Goal: Communication & Community: Ask a question

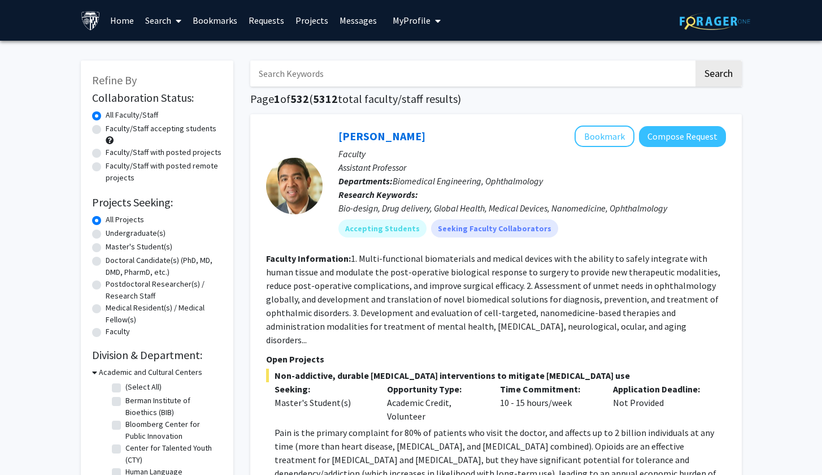
click at [478, 72] on input "Search Keywords" at bounding box center [471, 73] width 443 height 26
type input "Neural network"
click at [717, 75] on button "Search" at bounding box center [718, 73] width 46 height 26
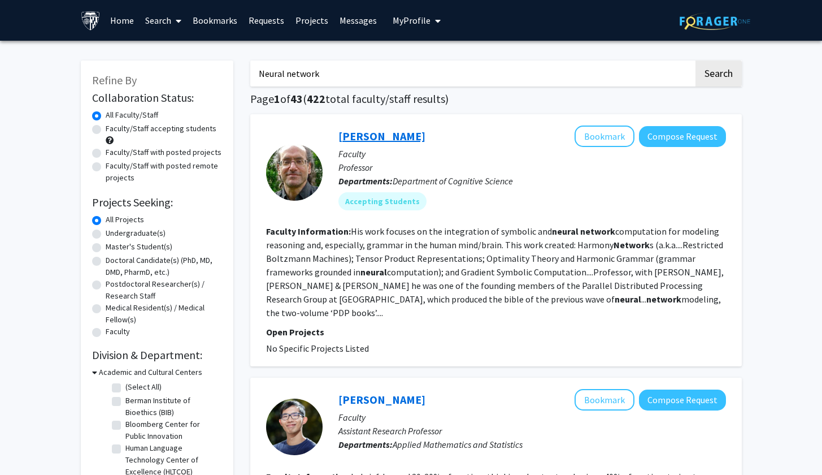
click at [387, 134] on link "[PERSON_NAME]" at bounding box center [381, 136] width 87 height 14
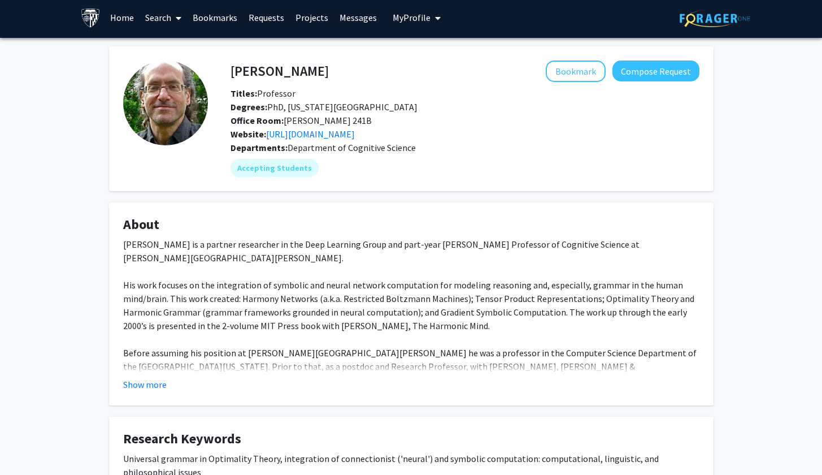
scroll to position [1, 0]
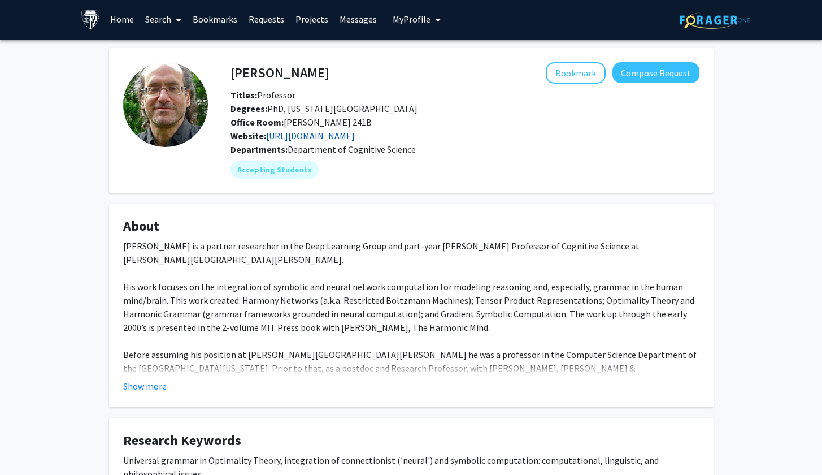
click at [355, 138] on link "https://www.microsoft.com/en-us/research/people/psmo/" at bounding box center [310, 135] width 89 height 11
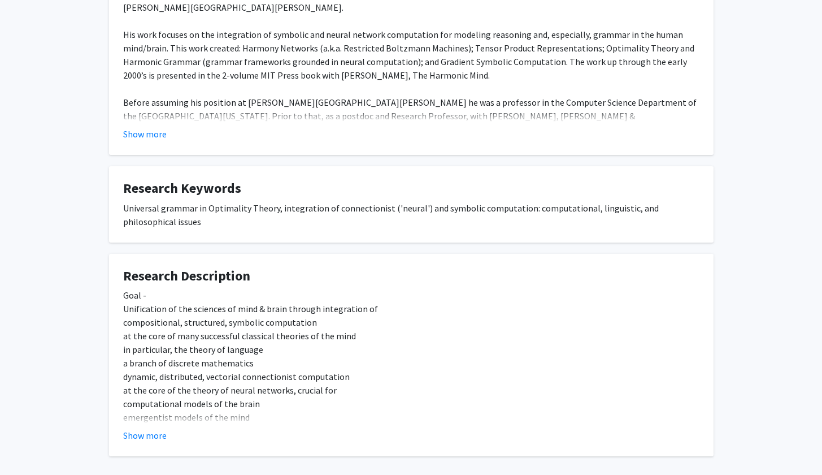
scroll to position [262, 0]
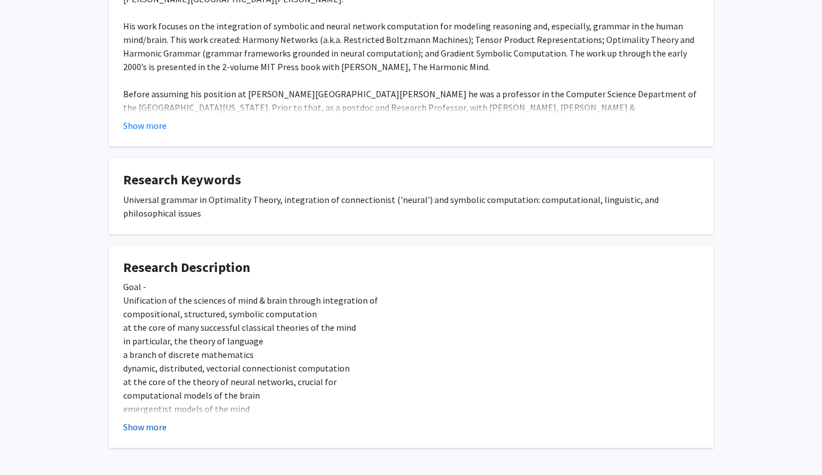
click at [164, 424] on button "Show more" at bounding box center [144, 427] width 43 height 14
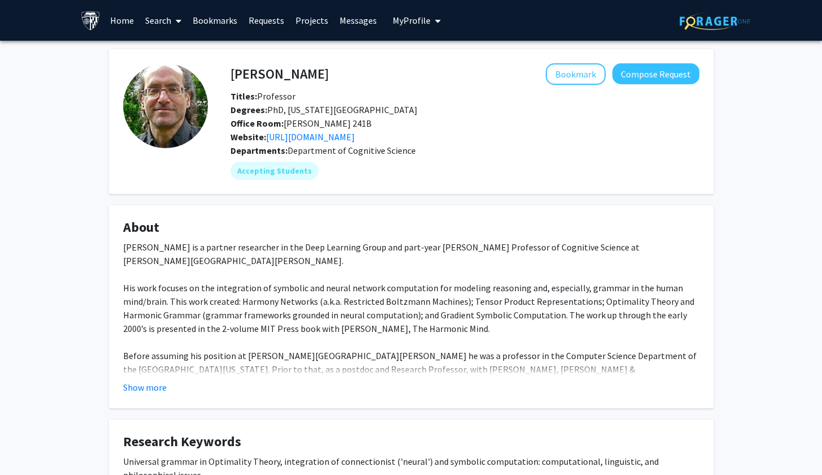
scroll to position [0, 0]
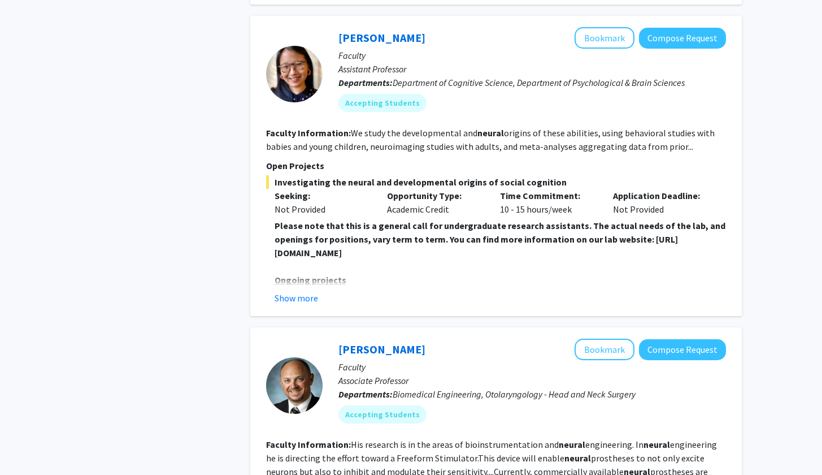
scroll to position [945, 0]
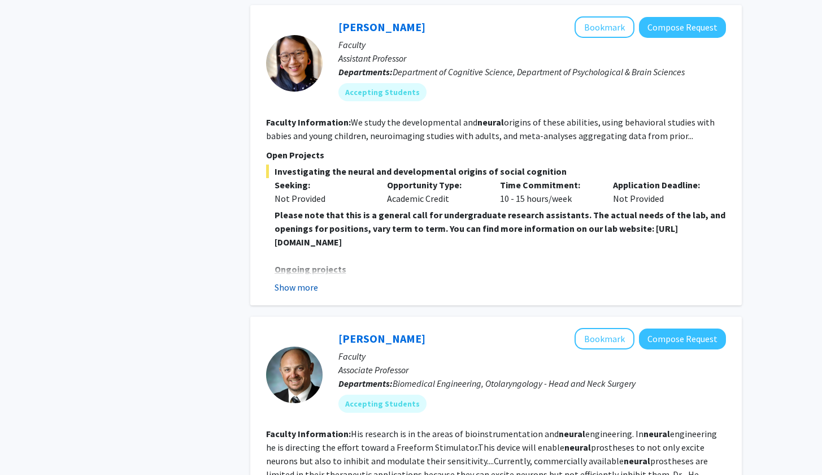
click at [302, 280] on button "Show more" at bounding box center [296, 287] width 43 height 14
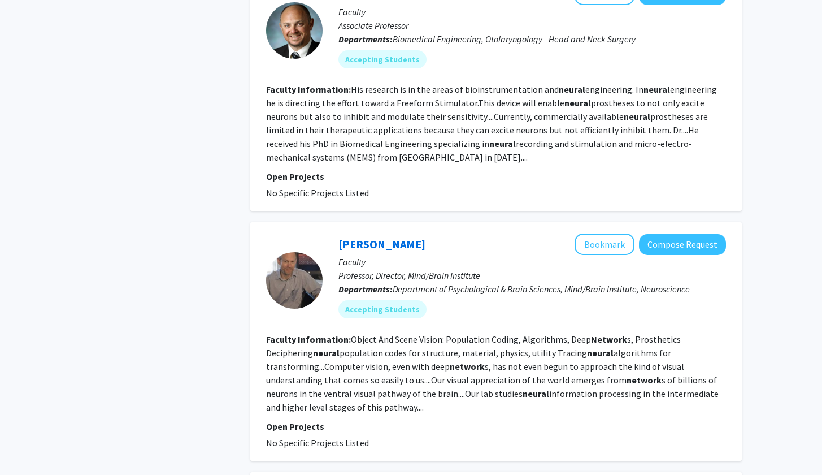
scroll to position [1629, 0]
click at [358, 236] on link "Ed Connor" at bounding box center [381, 243] width 87 height 14
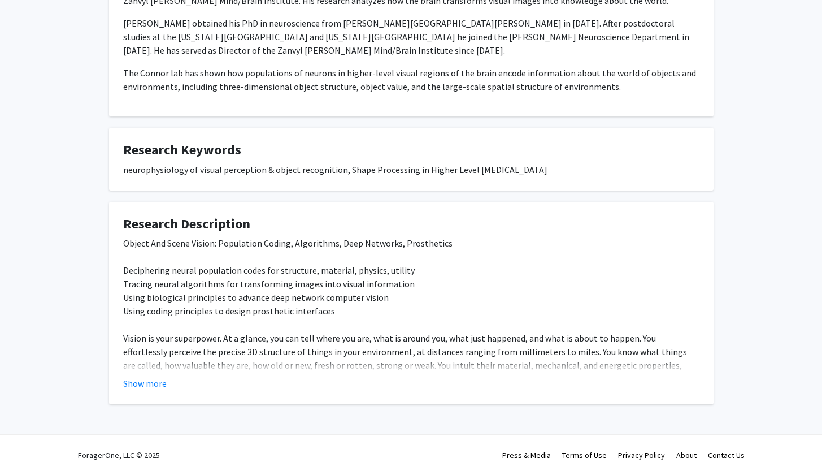
scroll to position [260, 0]
click at [151, 378] on button "Show more" at bounding box center [144, 383] width 43 height 14
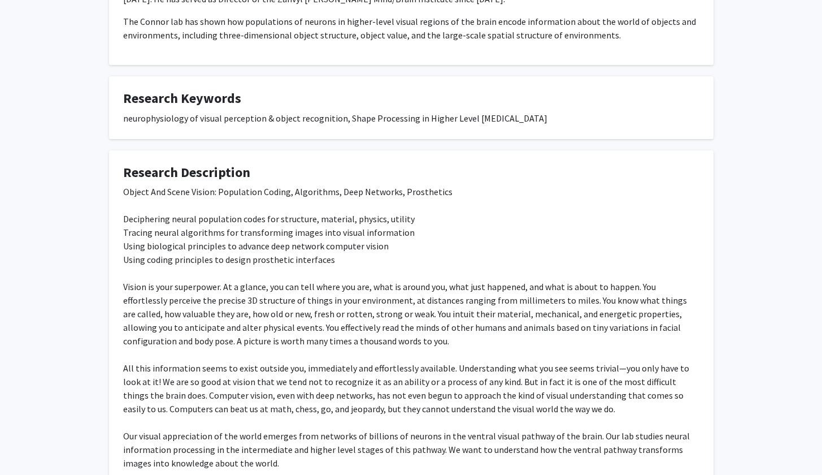
scroll to position [306, 0]
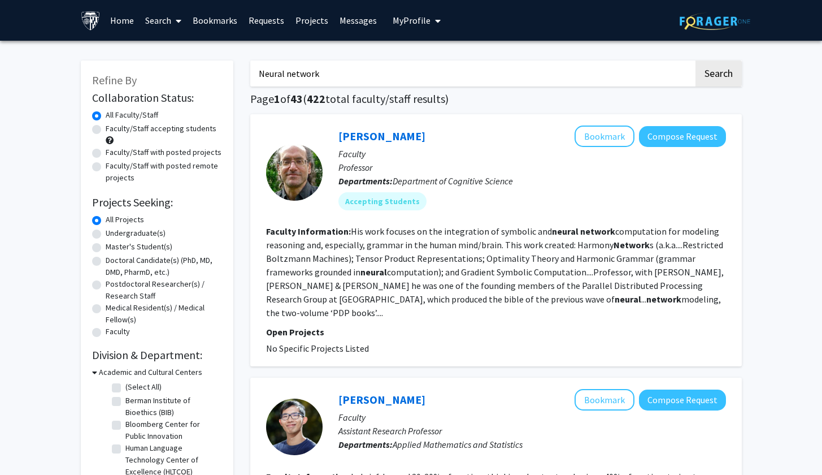
drag, startPoint x: 337, startPoint y: 83, endPoint x: 195, endPoint y: 72, distance: 142.2
type input "deep learning"
click at [717, 75] on button "Search" at bounding box center [718, 73] width 46 height 26
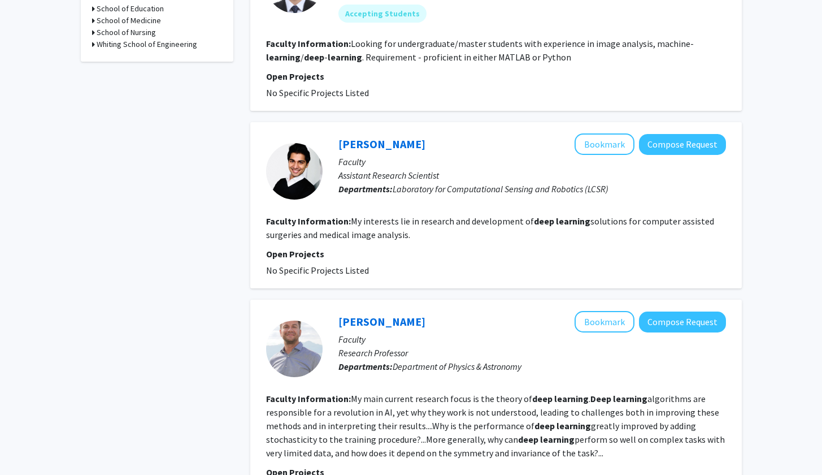
scroll to position [585, 0]
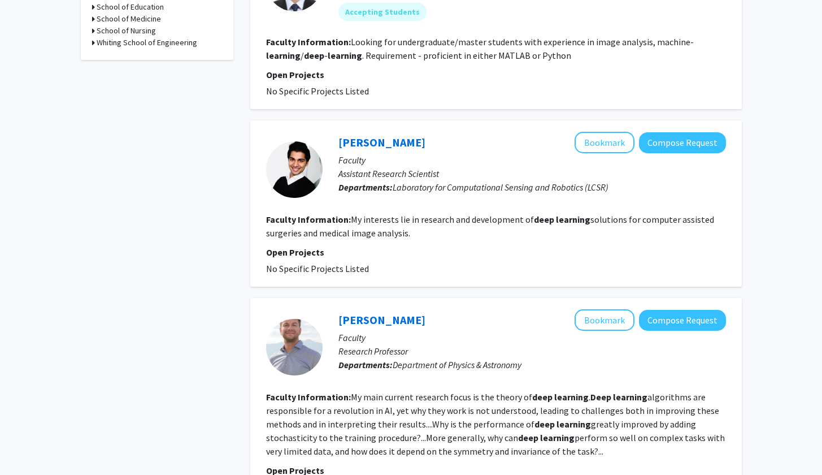
click at [721, 38] on section "Faculty Information: Looking for undergraduate/master students with experience …" at bounding box center [496, 48] width 460 height 27
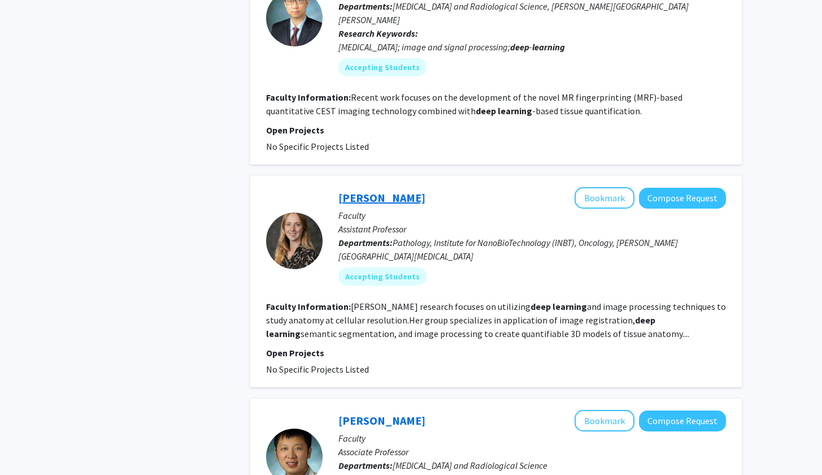
scroll to position [1164, 0]
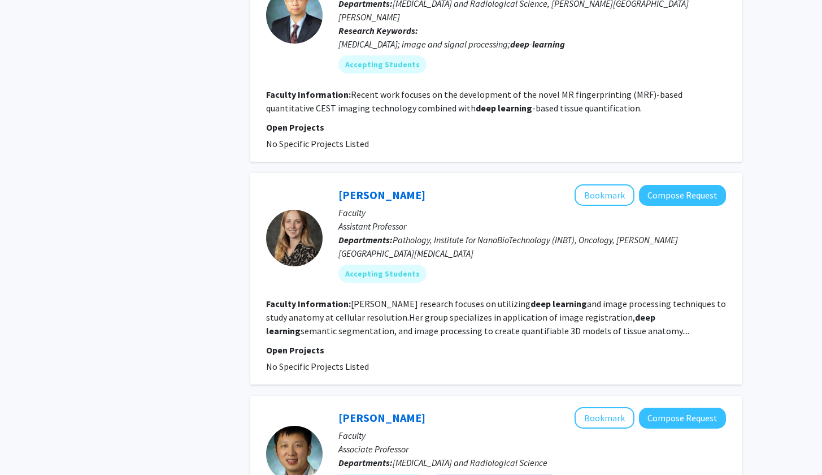
click at [397, 298] on fg-read-more "Kiemen's research focuses on utilizing deep learning and image processing techn…" at bounding box center [496, 317] width 460 height 38
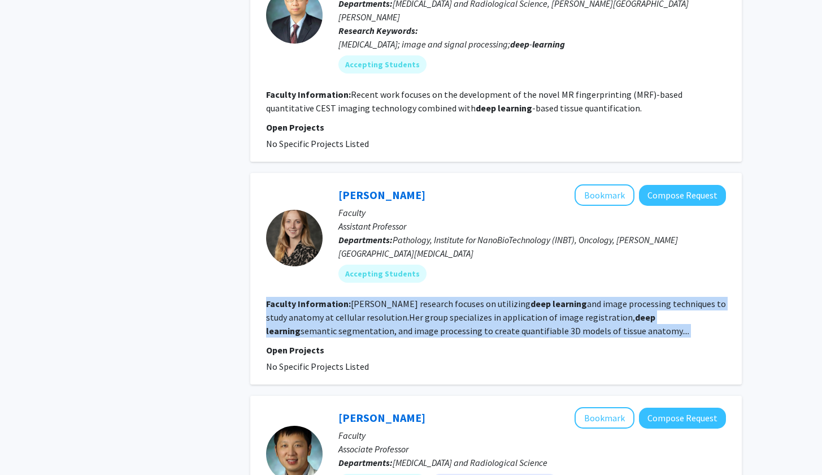
click at [397, 298] on fg-read-more "Kiemen's research focuses on utilizing deep learning and image processing techn…" at bounding box center [496, 317] width 460 height 38
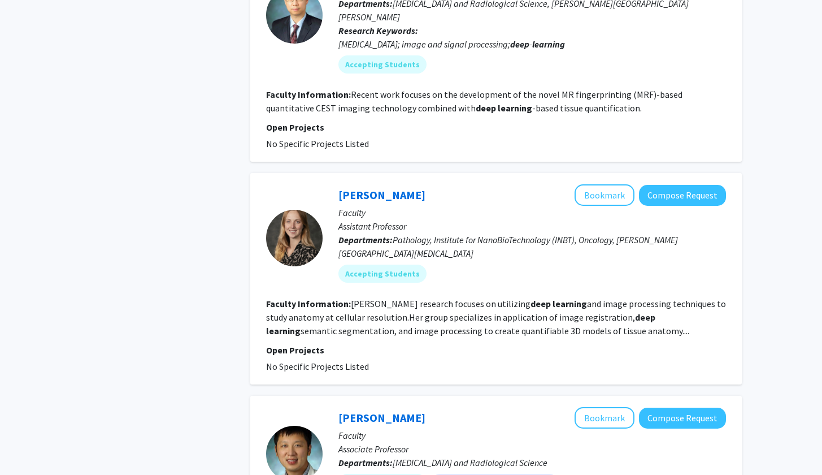
click at [443, 300] on fg-read-more "Kiemen's research focuses on utilizing deep learning and image processing techn…" at bounding box center [496, 317] width 460 height 38
click at [552, 298] on b "learning" at bounding box center [569, 303] width 34 height 11
click at [514, 306] on fg-read-more "Kiemen's research focuses on utilizing deep learning and image processing techn…" at bounding box center [496, 317] width 460 height 38
click at [516, 298] on section "Faculty Information: Kiemen's research focuses on utilizing deep learning and i…" at bounding box center [496, 317] width 460 height 41
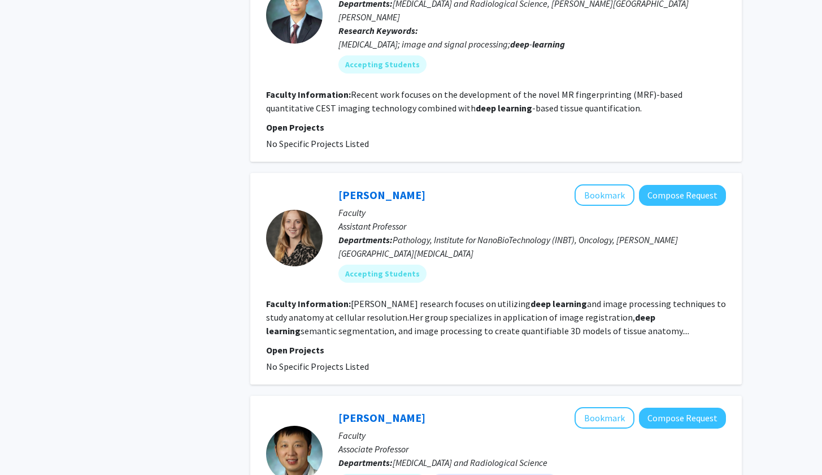
click at [552, 298] on b "learning" at bounding box center [569, 303] width 34 height 11
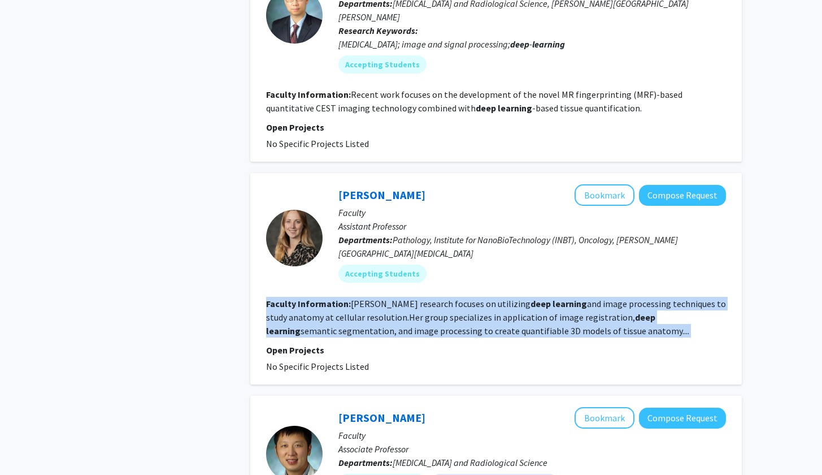
click at [552, 298] on b "learning" at bounding box center [569, 303] width 34 height 11
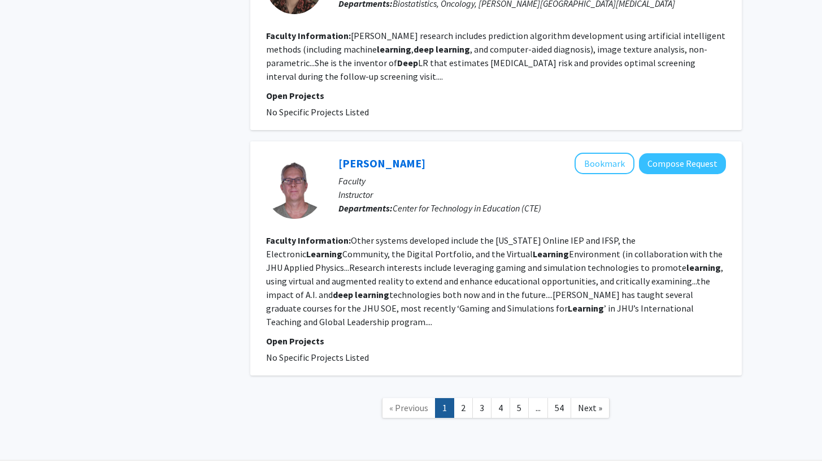
scroll to position [1817, 0]
click at [464, 398] on link "2" at bounding box center [463, 408] width 19 height 20
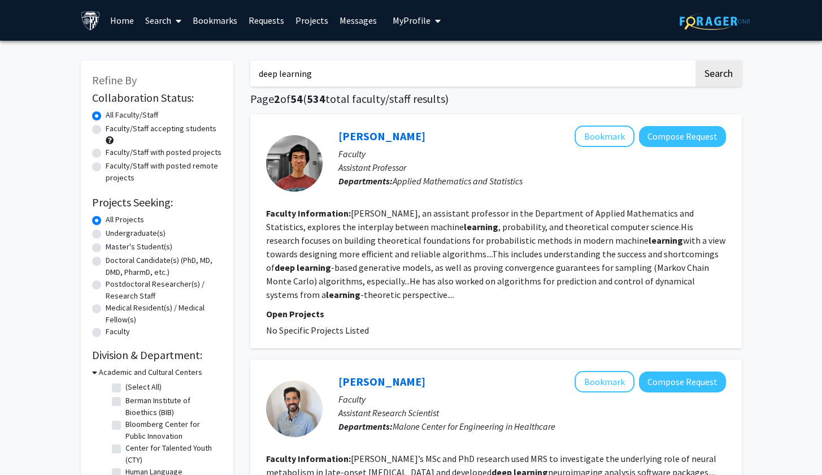
click at [106, 130] on label "Faculty/Staff accepting students" at bounding box center [161, 129] width 111 height 12
click at [106, 130] on input "Faculty/Staff accepting students" at bounding box center [109, 126] width 7 height 7
radio input "true"
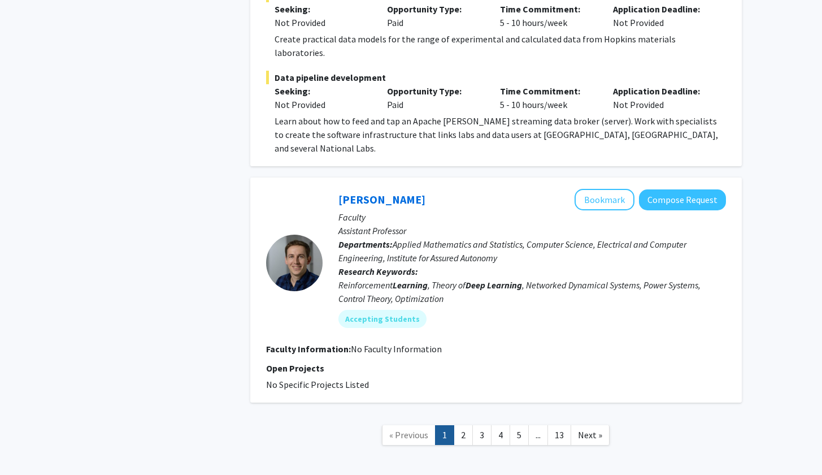
scroll to position [2188, 0]
click at [463, 425] on link "2" at bounding box center [463, 435] width 19 height 20
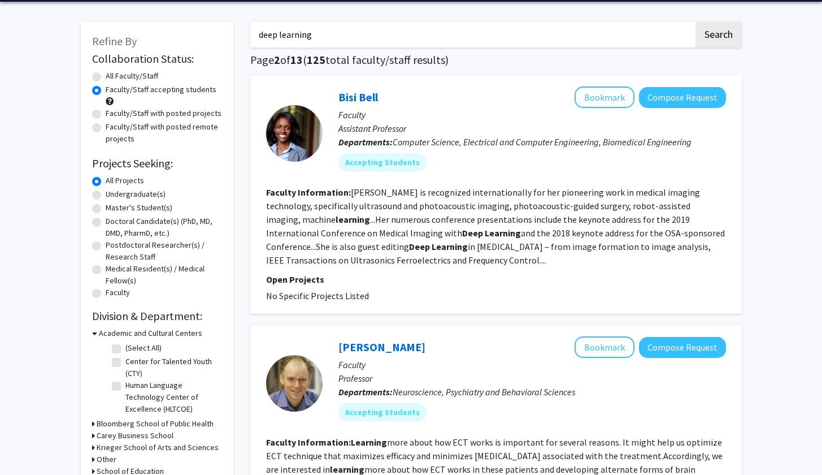
scroll to position [38, 0]
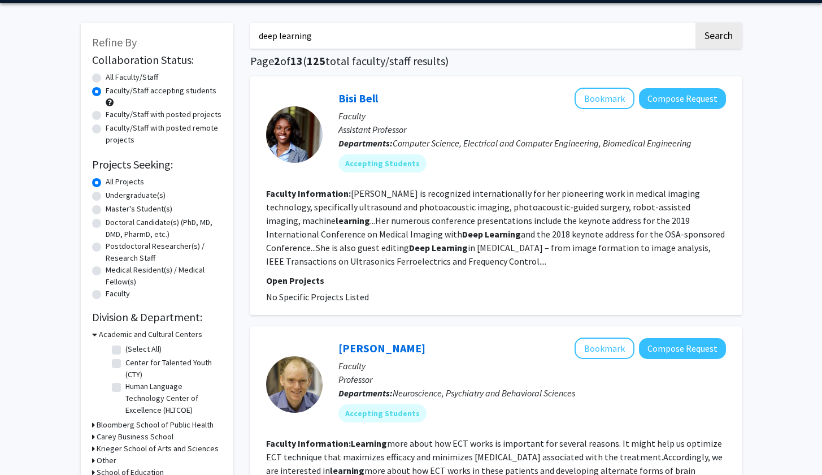
click at [497, 192] on fg-read-more "Bell is recognized internationally for her pioneering work in medical imaging t…" at bounding box center [495, 227] width 459 height 79
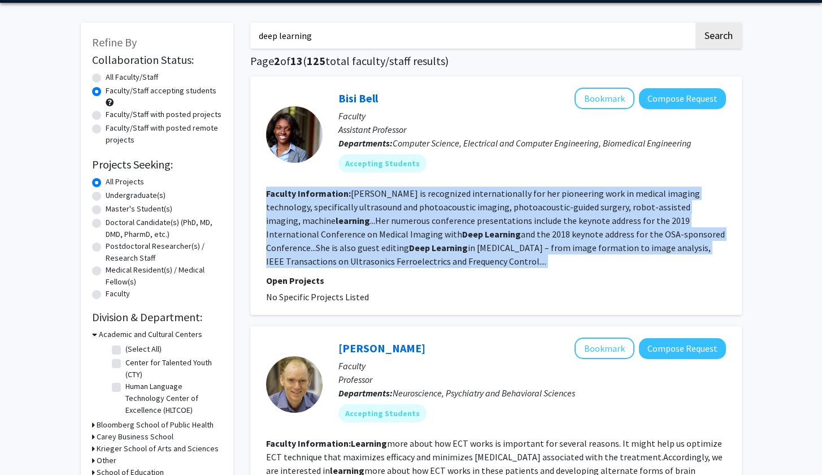
click at [497, 192] on fg-read-more "Bell is recognized internationally for her pioneering work in medical imaging t…" at bounding box center [495, 227] width 459 height 79
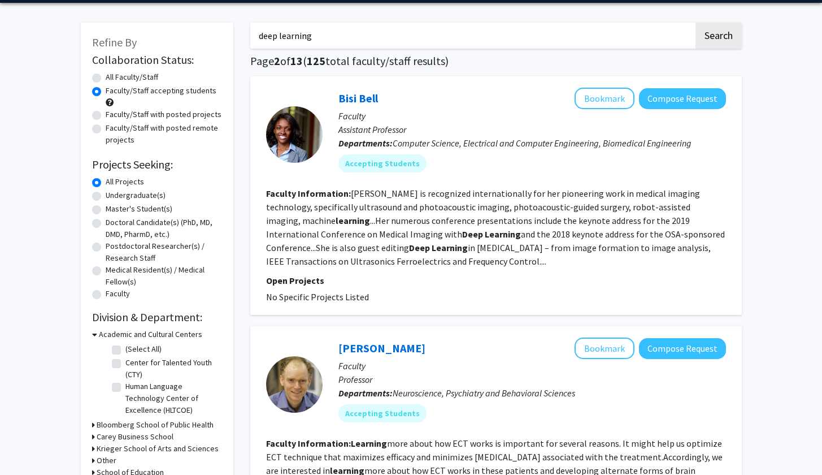
click at [489, 206] on fg-read-more "Bell is recognized internationally for her pioneering work in medical imaging t…" at bounding box center [495, 227] width 459 height 79
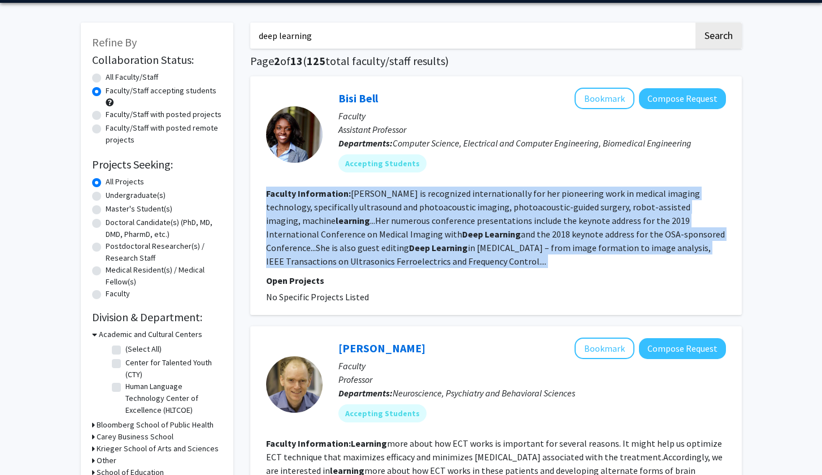
click at [489, 206] on fg-read-more "Bell is recognized internationally for her pioneering work in medical imaging t…" at bounding box center [495, 227] width 459 height 79
click at [502, 194] on fg-read-more "Bell is recognized internationally for her pioneering work in medical imaging t…" at bounding box center [495, 227] width 459 height 79
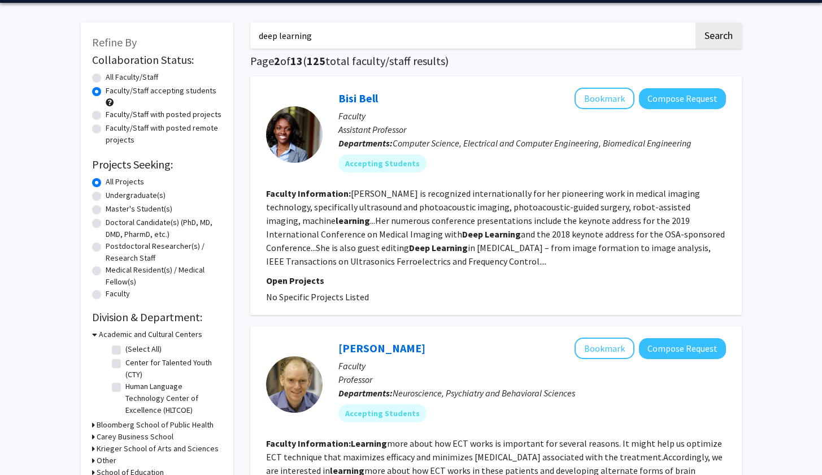
click at [497, 194] on fg-read-more "Bell is recognized internationally for her pioneering work in medical imaging t…" at bounding box center [495, 227] width 459 height 79
click at [513, 207] on fg-read-more "Bell is recognized internationally for her pioneering work in medical imaging t…" at bounding box center [495, 227] width 459 height 79
click at [536, 221] on fg-read-more "Bell is recognized internationally for her pioneering work in medical imaging t…" at bounding box center [495, 227] width 459 height 79
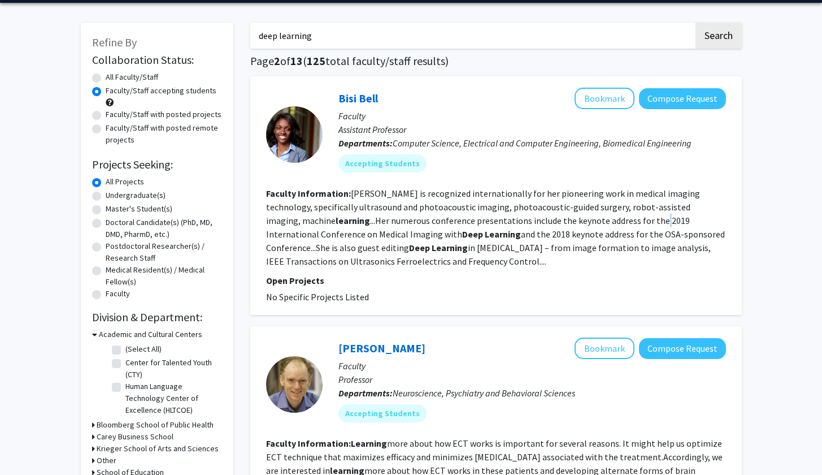
click at [536, 221] on fg-read-more "Bell is recognized internationally for her pioneering work in medical imaging t…" at bounding box center [495, 227] width 459 height 79
click at [526, 225] on fg-read-more "Bell is recognized internationally for her pioneering work in medical imaging t…" at bounding box center [495, 227] width 459 height 79
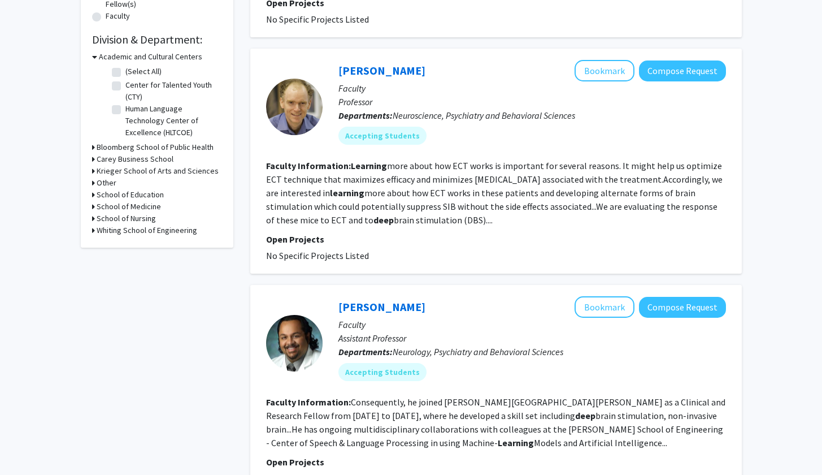
scroll to position [364, 0]
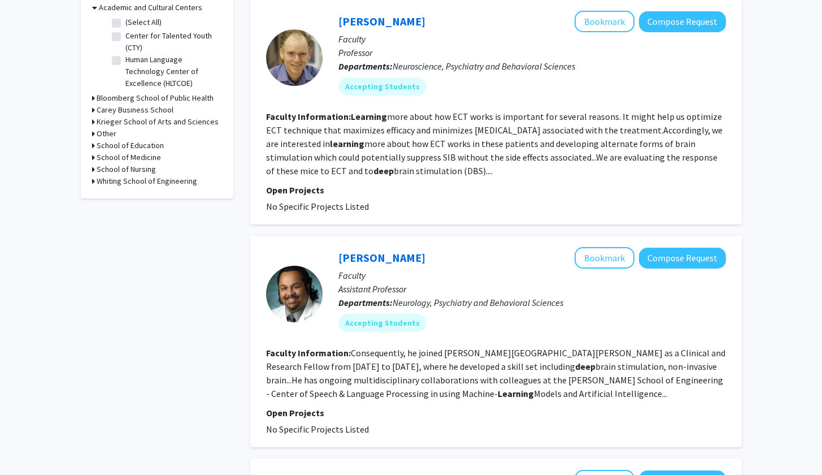
click at [358, 119] on b "Learning" at bounding box center [369, 116] width 36 height 11
click at [427, 124] on section "Faculty Information: Learning more about how ECT works is important for several…" at bounding box center [496, 144] width 460 height 68
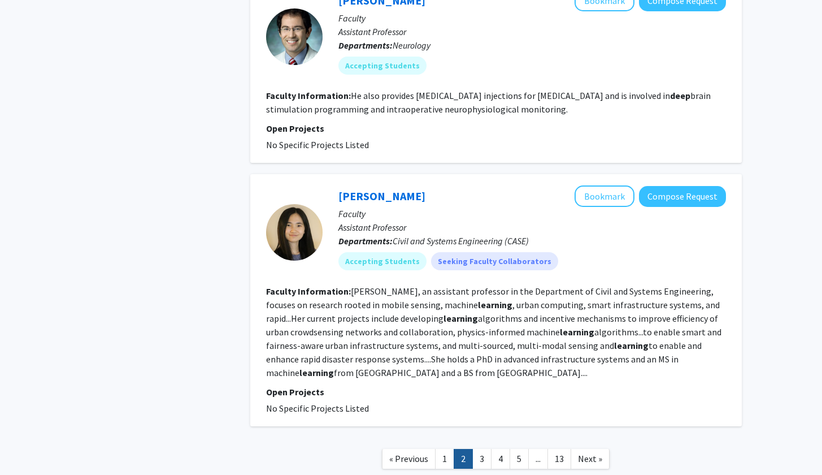
scroll to position [2014, 0]
click at [443, 448] on link "1" at bounding box center [444, 458] width 19 height 20
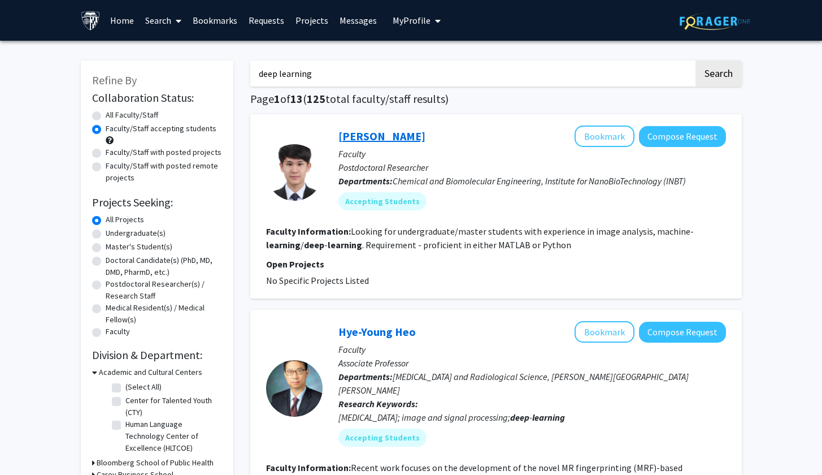
click at [355, 132] on link "Kyu Han" at bounding box center [381, 136] width 87 height 14
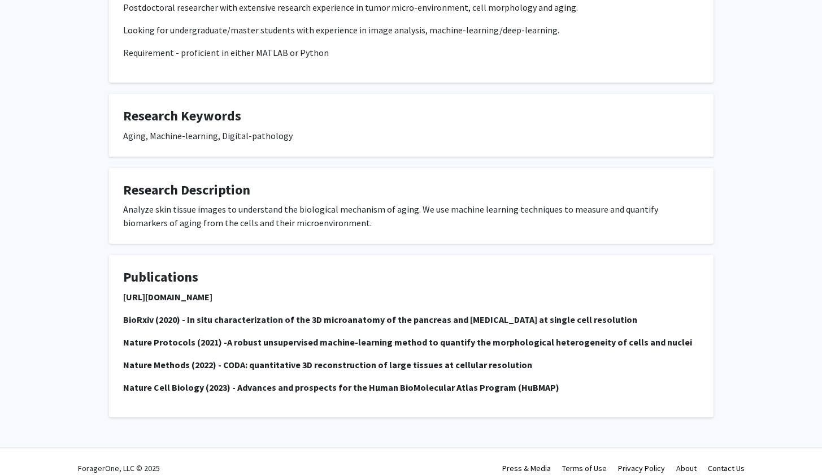
scroll to position [253, 0]
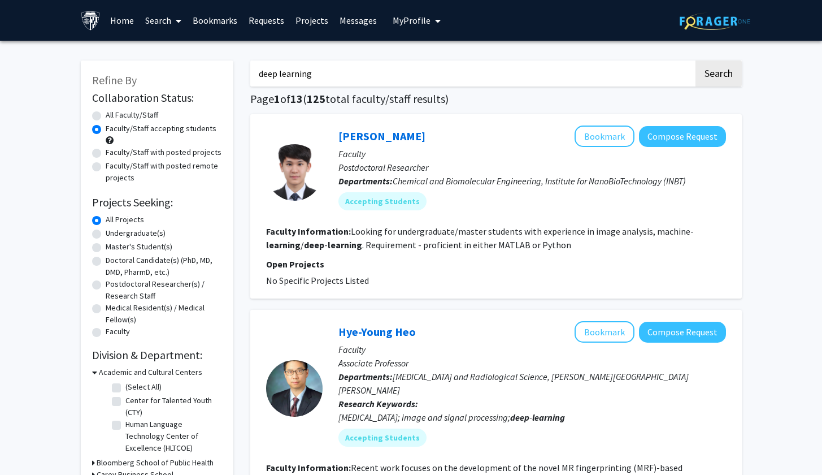
click at [388, 81] on input "deep learning" at bounding box center [471, 73] width 443 height 26
type input "deep learning algorithm"
click at [717, 75] on button "Search" at bounding box center [718, 73] width 46 height 26
radio input "true"
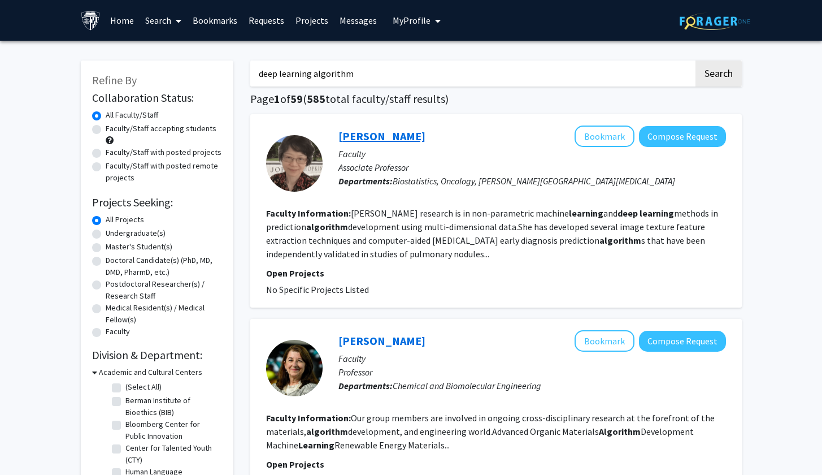
click at [361, 139] on link "Peng Huang" at bounding box center [381, 136] width 87 height 14
click at [696, 138] on button "Compose Request" at bounding box center [682, 136] width 87 height 21
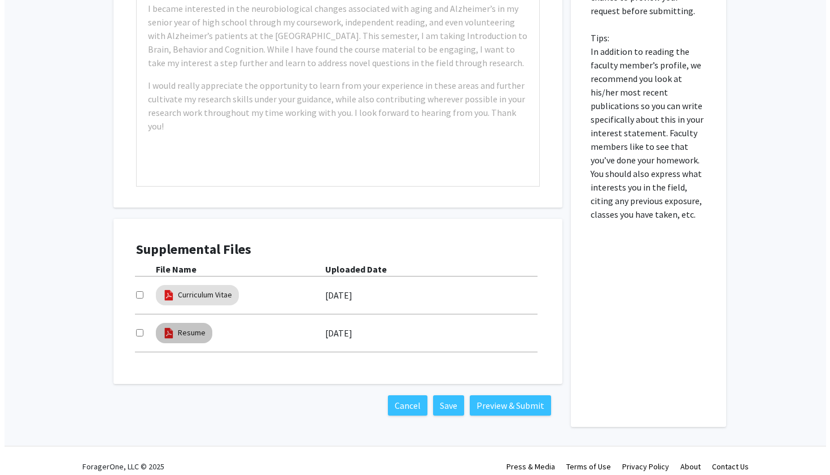
scroll to position [407, 0]
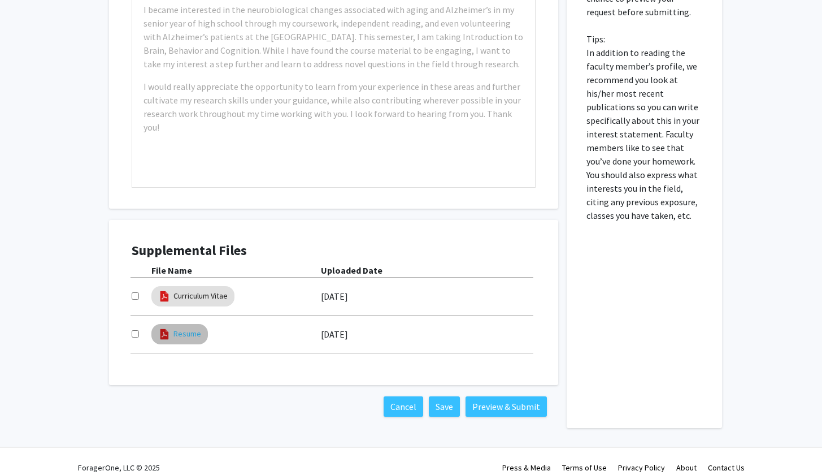
click at [178, 328] on link "Resume" at bounding box center [187, 334] width 28 height 12
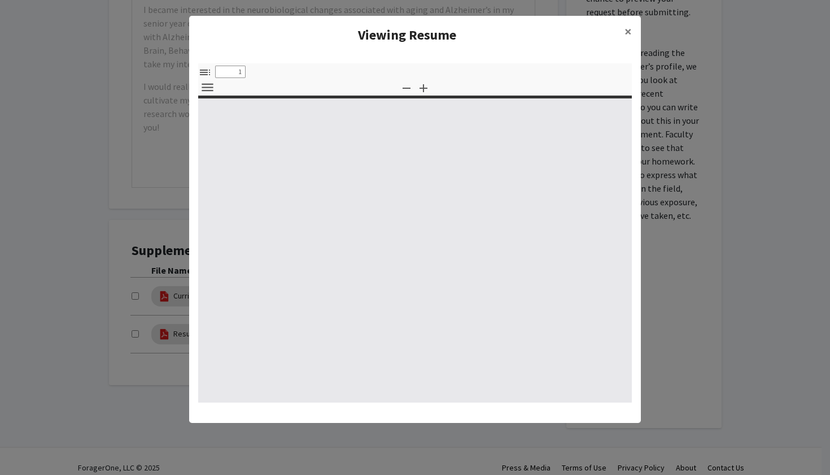
type input "0"
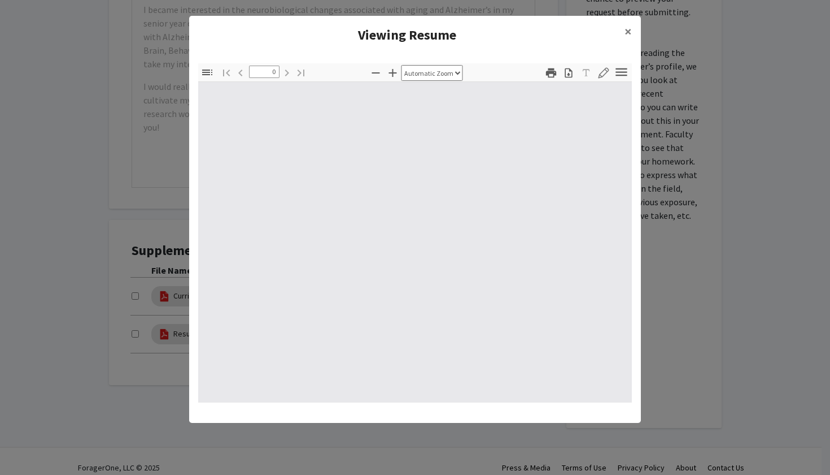
select select "custom"
type input "1"
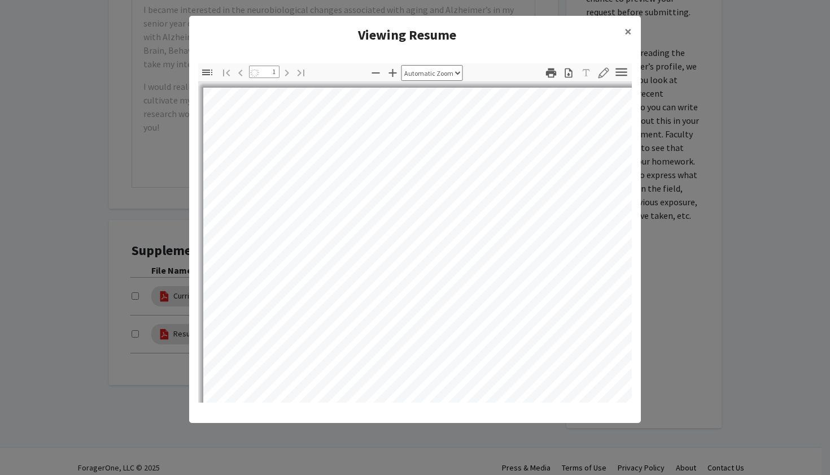
select select "auto"
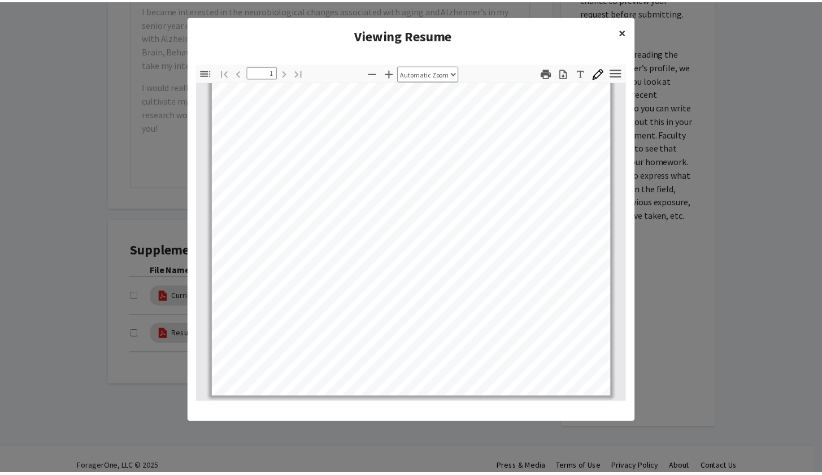
scroll to position [212, 0]
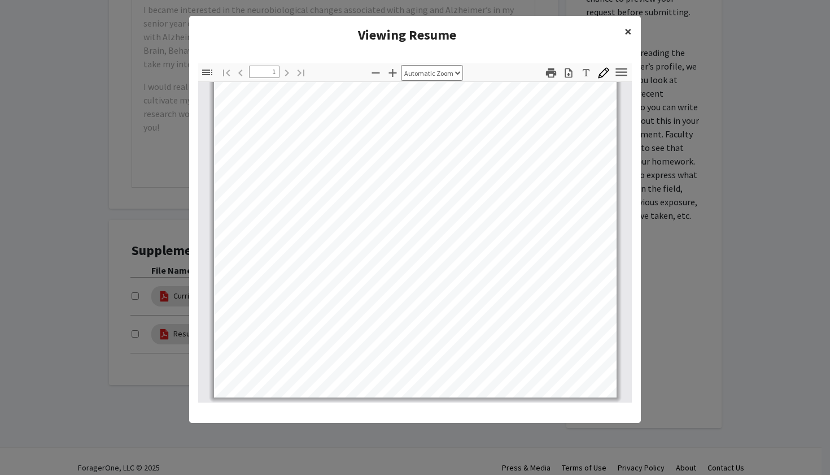
click at [630, 41] on button "×" at bounding box center [628, 32] width 25 height 32
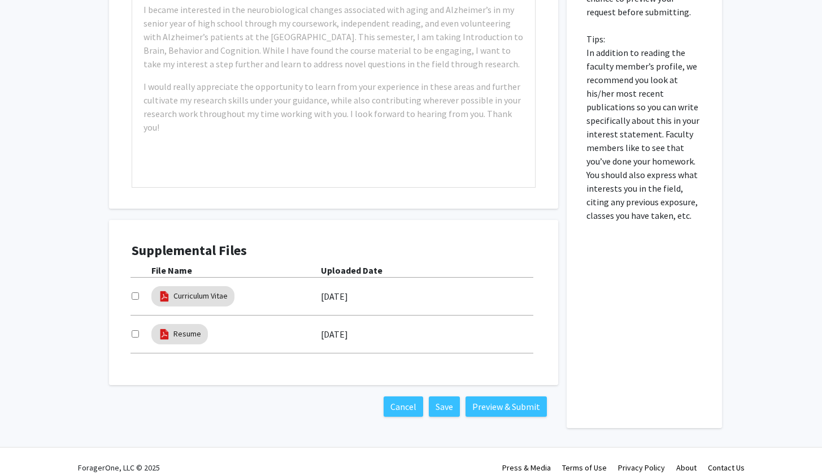
click at [134, 330] on input "checkbox" at bounding box center [135, 333] width 7 height 7
click at [132, 330] on input "checkbox" at bounding box center [135, 333] width 7 height 7
checkbox input "false"
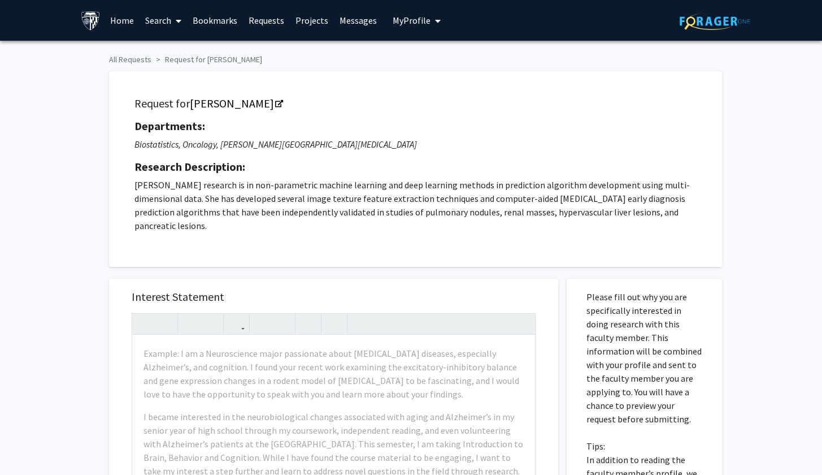
scroll to position [0, 0]
click at [443, 215] on p "Dr. Huang's research is in non-parametric machine learning and deep learning me…" at bounding box center [415, 205] width 562 height 54
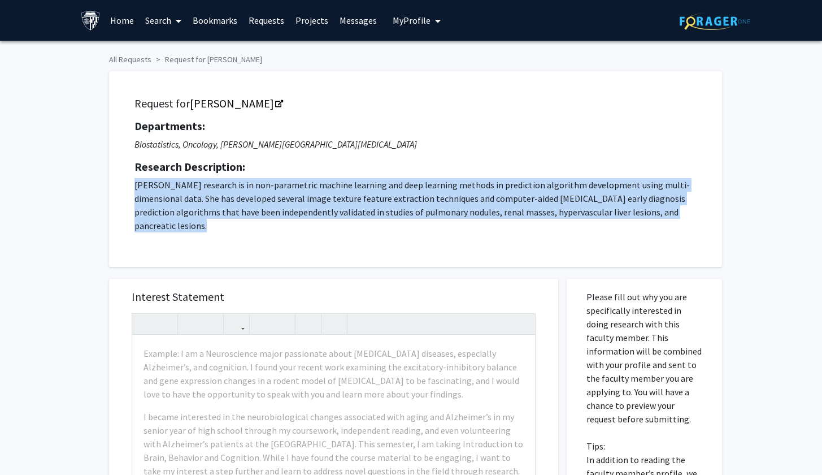
click at [443, 215] on p "Dr. Huang's research is in non-parametric machine learning and deep learning me…" at bounding box center [415, 205] width 562 height 54
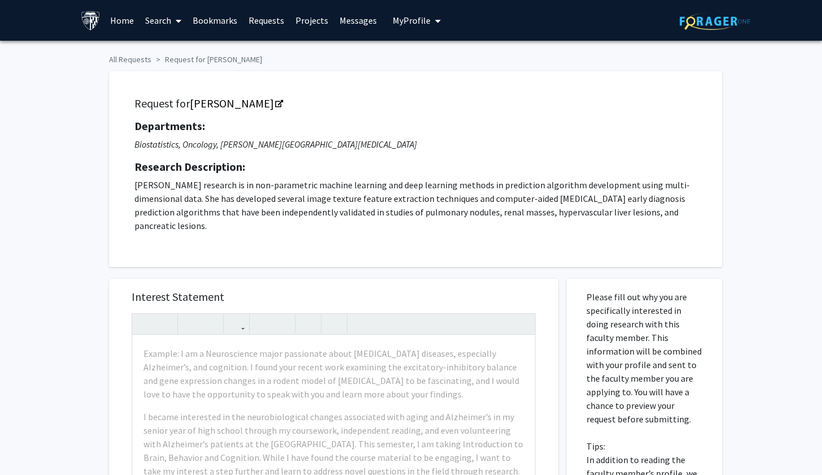
click at [417, 208] on p "Dr. Huang's research is in non-parametric machine learning and deep learning me…" at bounding box center [415, 205] width 562 height 54
click at [417, 202] on p "Dr. Huang's research is in non-parametric machine learning and deep learning me…" at bounding box center [415, 205] width 562 height 54
click at [489, 194] on p "Dr. Huang's research is in non-parametric machine learning and deep learning me…" at bounding box center [415, 205] width 562 height 54
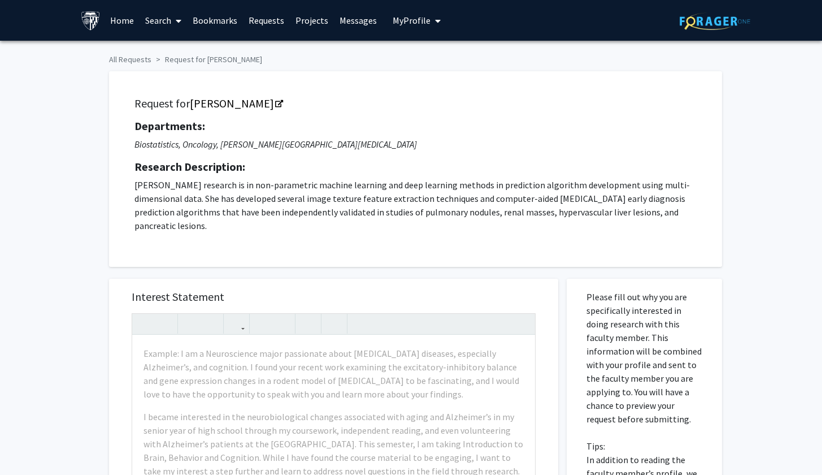
click at [567, 186] on p "Dr. Huang's research is in non-parametric machine learning and deep learning me…" at bounding box center [415, 205] width 562 height 54
click at [550, 199] on p "Dr. Huang's research is in non-parametric machine learning and deep learning me…" at bounding box center [415, 205] width 562 height 54
click at [594, 199] on p "Dr. Huang's research is in non-parametric machine learning and deep learning me…" at bounding box center [415, 205] width 562 height 54
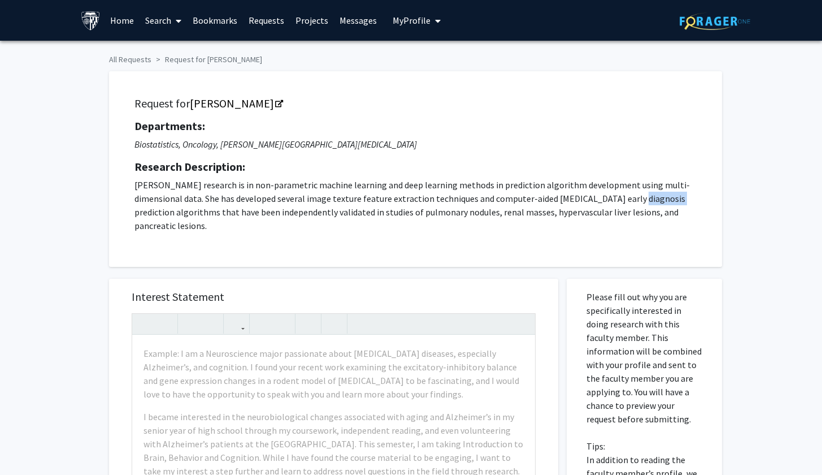
click at [594, 199] on p "Dr. Huang's research is in non-parametric machine learning and deep learning me…" at bounding box center [415, 205] width 562 height 54
click at [546, 204] on p "Dr. Huang's research is in non-parametric machine learning and deep learning me…" at bounding box center [415, 205] width 562 height 54
click at [566, 204] on p "Dr. Huang's research is in non-parametric machine learning and deep learning me…" at bounding box center [415, 205] width 562 height 54
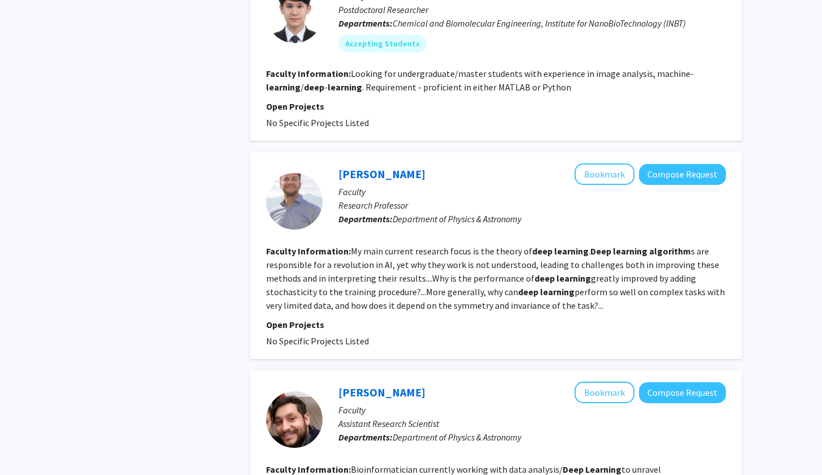
scroll to position [785, 0]
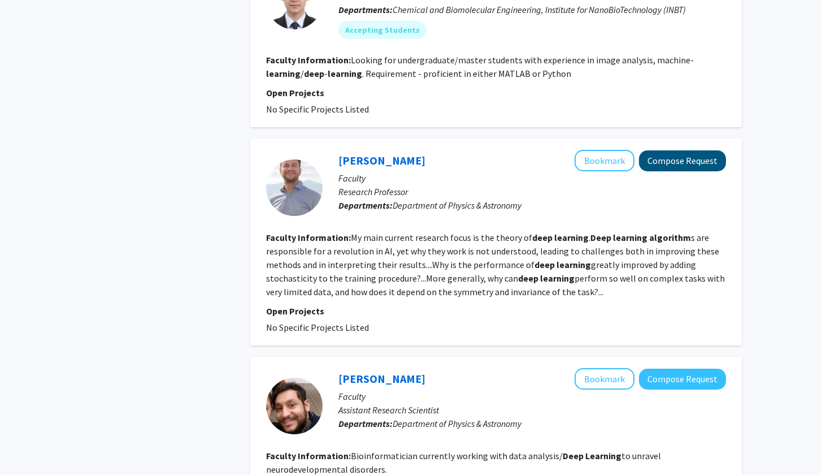
click at [670, 162] on button "Compose Request" at bounding box center [682, 160] width 87 height 21
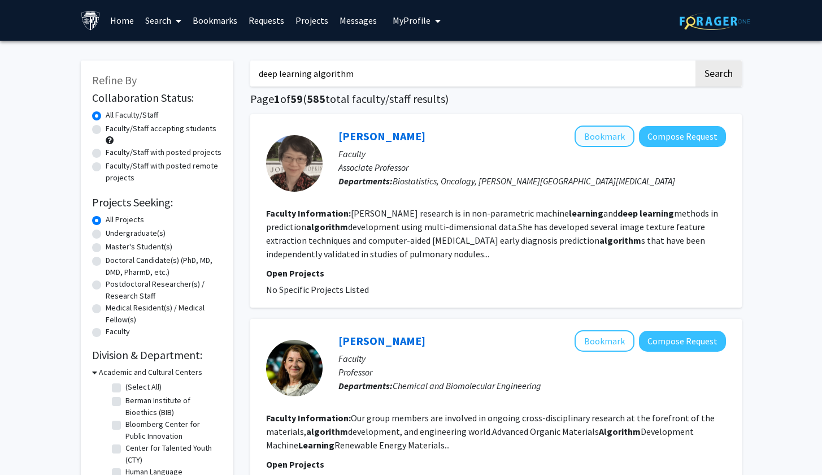
click at [594, 136] on button "Bookmark" at bounding box center [604, 135] width 60 height 21
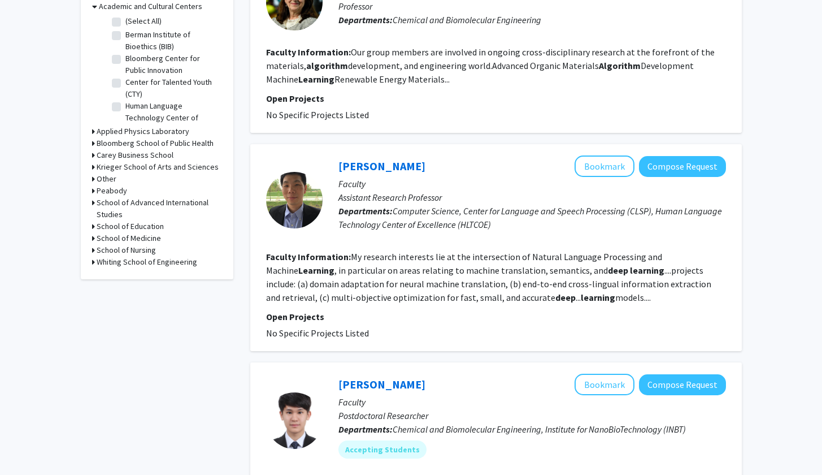
scroll to position [375, 0]
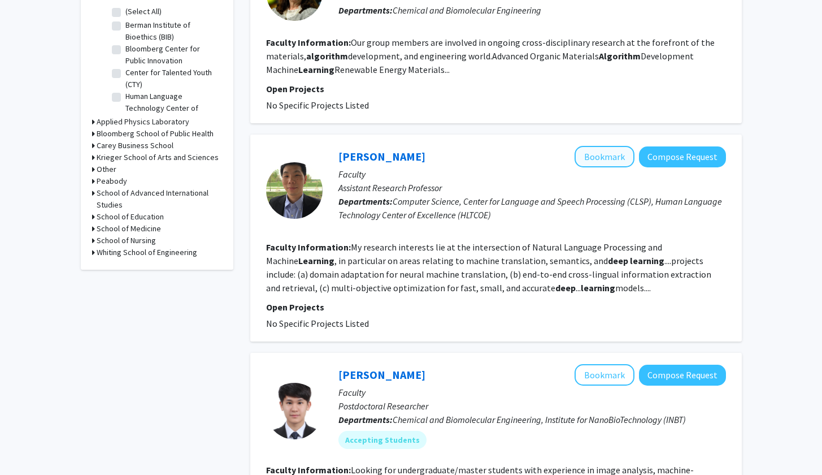
click at [595, 160] on button "Bookmark" at bounding box center [604, 156] width 60 height 21
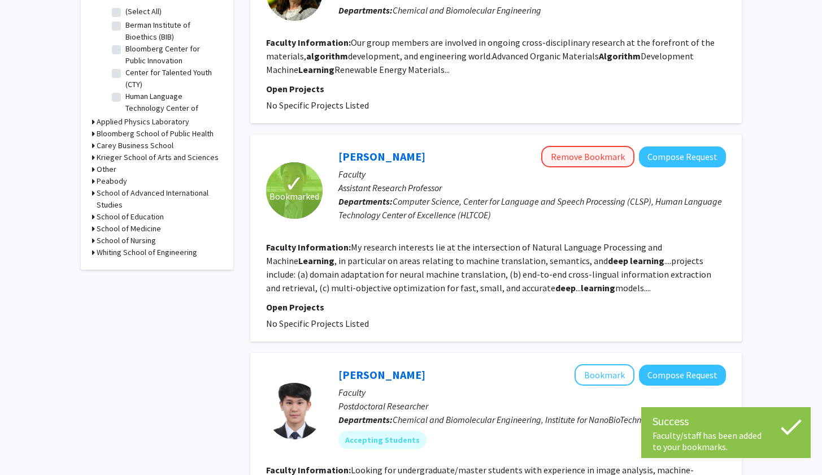
click at [607, 158] on button "Remove Bookmark" at bounding box center [587, 156] width 93 height 21
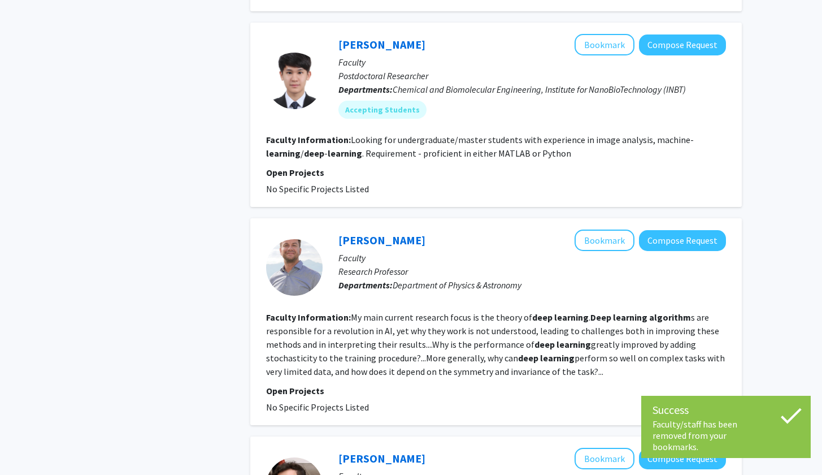
scroll to position [706, 0]
click at [610, 242] on button "Bookmark" at bounding box center [604, 239] width 60 height 21
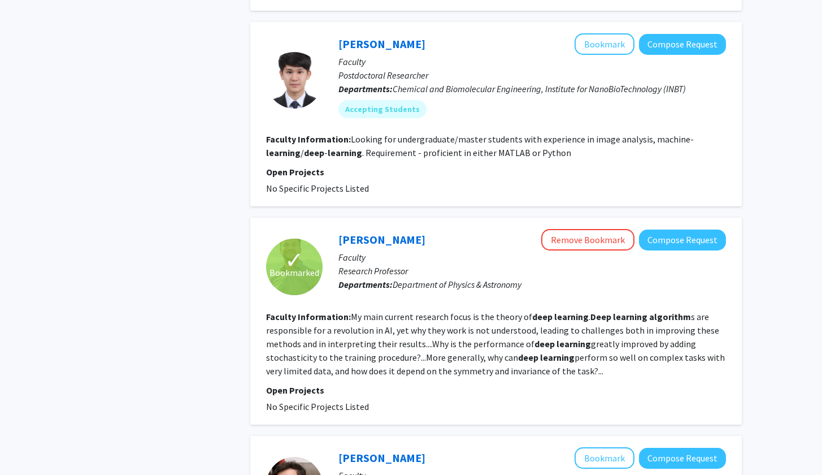
click at [595, 142] on fg-read-more "Looking for undergraduate/master students with experience in image analysis, ma…" at bounding box center [480, 145] width 428 height 25
click at [622, 138] on fg-read-more "Looking for undergraduate/master students with experience in image analysis, ma…" at bounding box center [480, 145] width 428 height 25
click at [621, 138] on fg-read-more "Looking for undergraduate/master students with experience in image analysis, ma…" at bounding box center [480, 145] width 428 height 25
click at [606, 140] on fg-read-more "Looking for undergraduate/master students with experience in image analysis, ma…" at bounding box center [480, 145] width 428 height 25
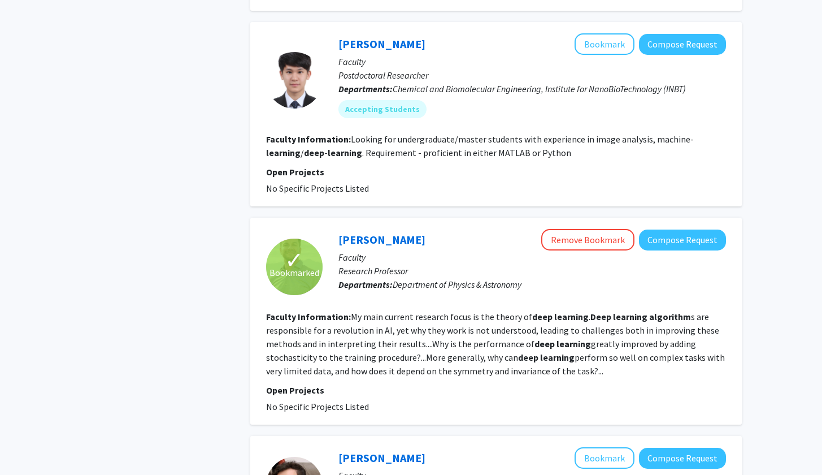
click at [604, 140] on fg-read-more "Looking for undergraduate/master students with experience in image analysis, ma…" at bounding box center [480, 145] width 428 height 25
click at [598, 144] on fg-read-more "Looking for undergraduate/master students with experience in image analysis, ma…" at bounding box center [480, 145] width 428 height 25
click at [598, 141] on fg-read-more "Looking for undergraduate/master students with experience in image analysis, ma…" at bounding box center [480, 145] width 428 height 25
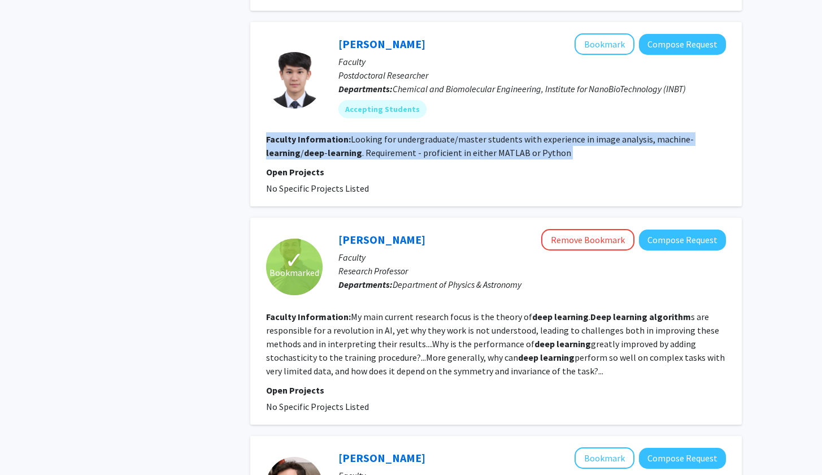
click at [598, 141] on fg-read-more "Looking for undergraduate/master students with experience in image analysis, ma…" at bounding box center [480, 145] width 428 height 25
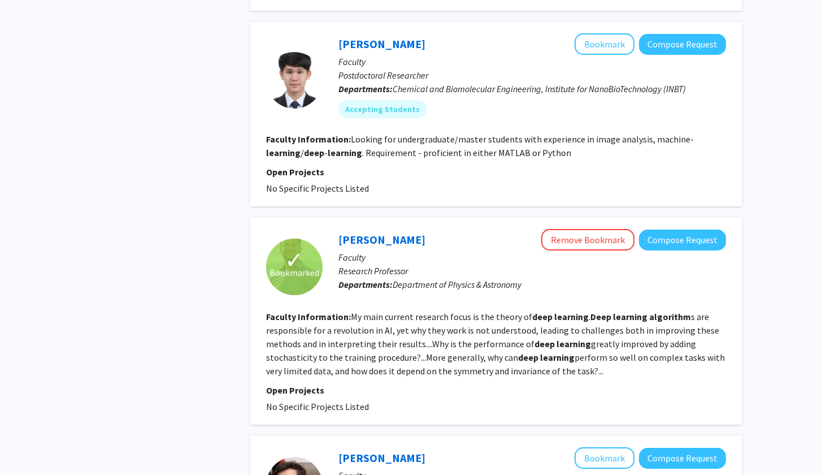
click at [539, 143] on fg-read-more "Looking for undergraduate/master students with experience in image analysis, ma…" at bounding box center [480, 145] width 428 height 25
click at [535, 143] on fg-read-more "Looking for undergraduate/master students with experience in image analysis, ma…" at bounding box center [480, 145] width 428 height 25
click at [530, 143] on fg-read-more "Looking for undergraduate/master students with experience in image analysis, ma…" at bounding box center [480, 145] width 428 height 25
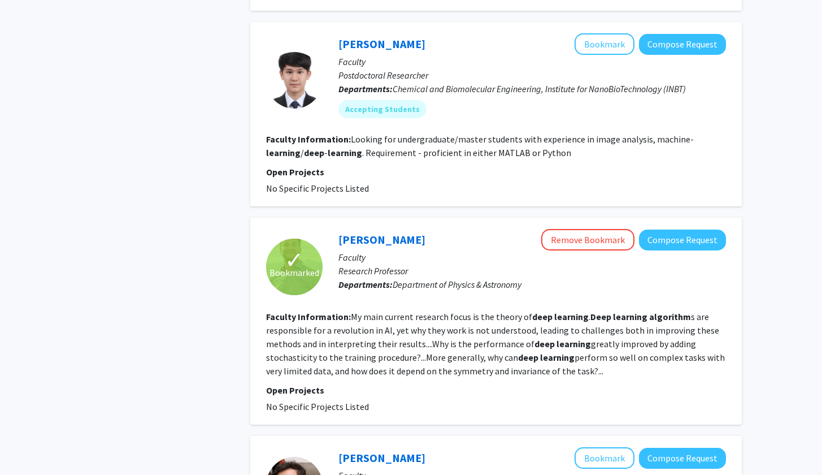
click at [547, 142] on fg-read-more "Looking for undergraduate/master students with experience in image analysis, ma…" at bounding box center [480, 145] width 428 height 25
click at [532, 142] on fg-read-more "Looking for undergraduate/master students with experience in image analysis, ma…" at bounding box center [480, 145] width 428 height 25
click at [554, 143] on fg-read-more "Looking for undergraduate/master students with experience in image analysis, ma…" at bounding box center [480, 145] width 428 height 25
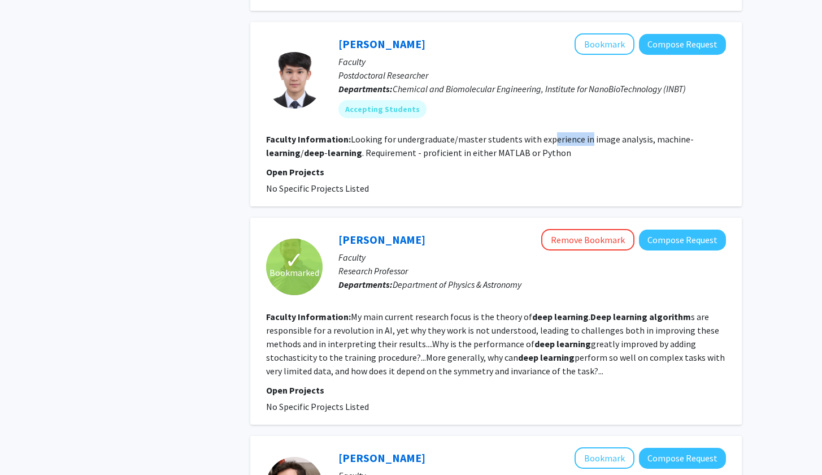
click at [554, 143] on fg-read-more "Looking for undergraduate/master students with experience in image analysis, ma…" at bounding box center [480, 145] width 428 height 25
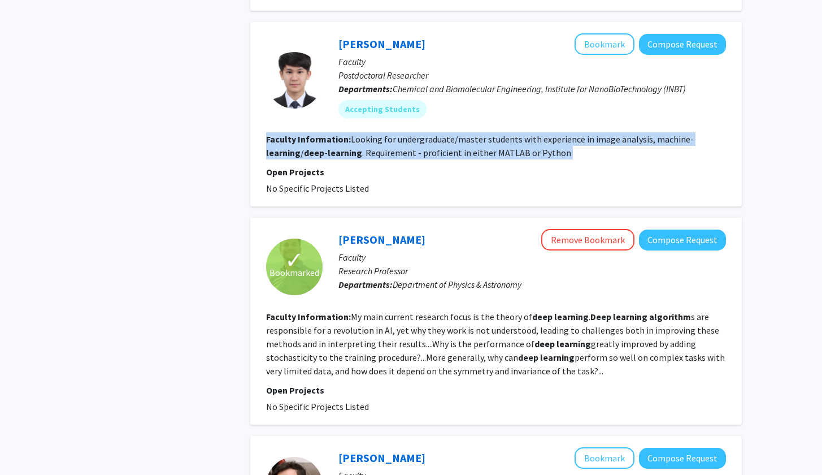
click at [554, 143] on fg-read-more "Looking for undergraduate/master students with experience in image analysis, ma…" at bounding box center [480, 145] width 428 height 25
click at [554, 149] on fg-read-more "Looking for undergraduate/master students with experience in image analysis, ma…" at bounding box center [480, 145] width 428 height 25
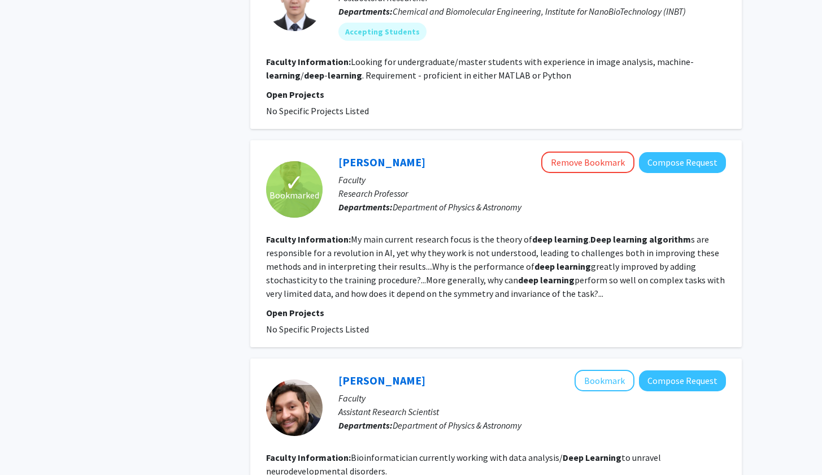
scroll to position [792, 0]
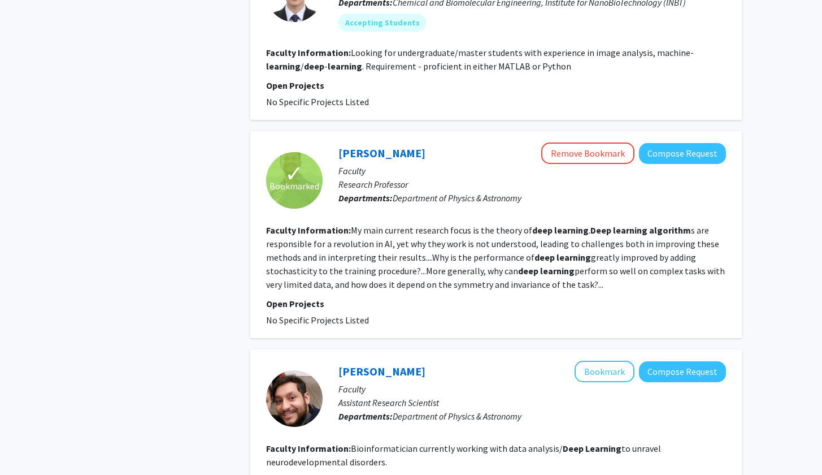
click at [426, 250] on fg-read-more "My main current research focus is the theory of deep learning . Deep learning a…" at bounding box center [495, 257] width 459 height 66
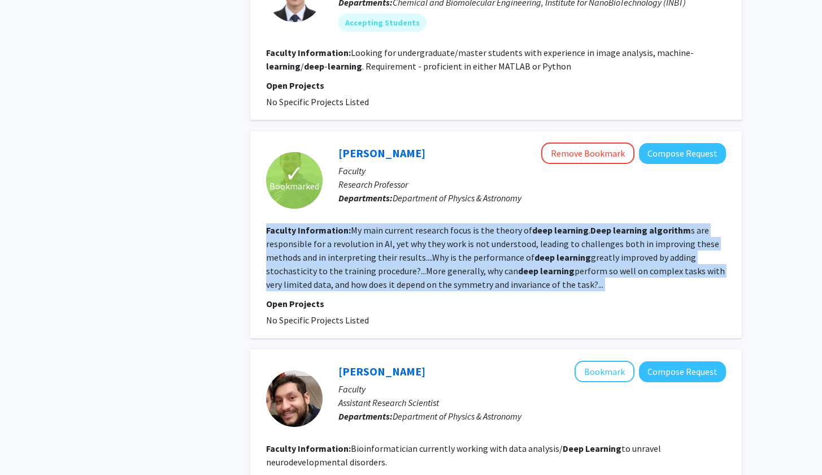
click at [426, 250] on fg-read-more "My main current research focus is the theory of deep learning . Deep learning a…" at bounding box center [495, 257] width 459 height 66
click at [426, 249] on fg-read-more "My main current research focus is the theory of deep learning . Deep learning a…" at bounding box center [495, 257] width 459 height 66
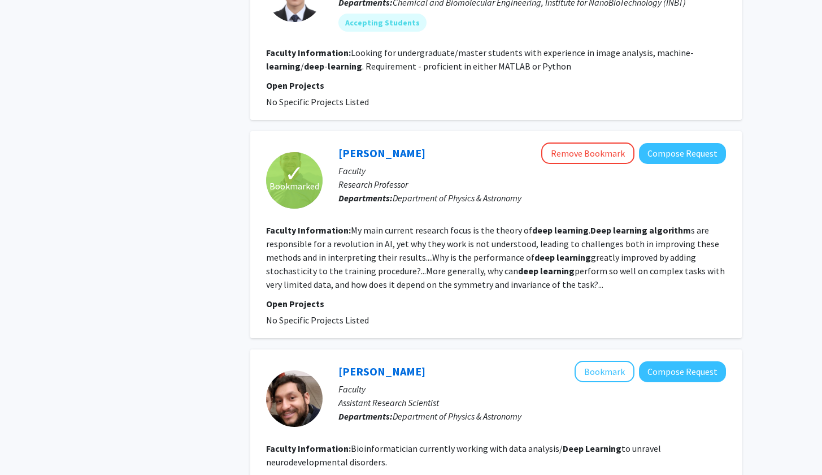
click at [471, 248] on fg-read-more "My main current research focus is the theory of deep learning . Deep learning a…" at bounding box center [495, 257] width 459 height 66
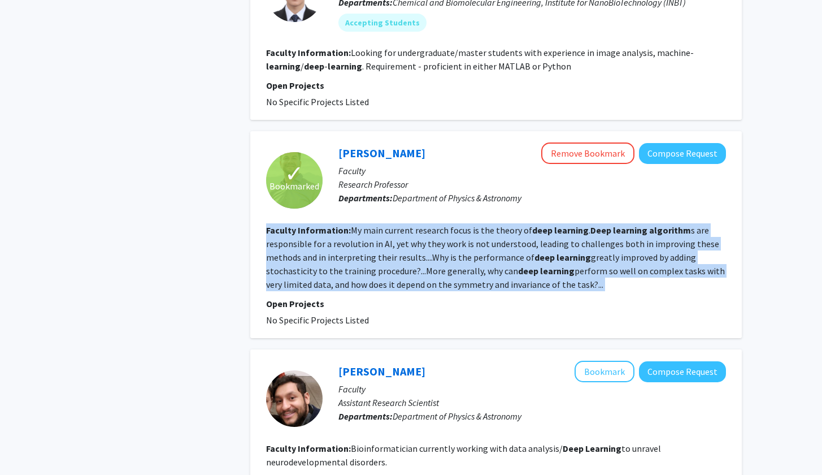
click at [471, 248] on fg-read-more "My main current research focus is the theory of deep learning . Deep learning a…" at bounding box center [495, 257] width 459 height 66
click at [525, 249] on fg-read-more "My main current research focus is the theory of deep learning . Deep learning a…" at bounding box center [495, 257] width 459 height 66
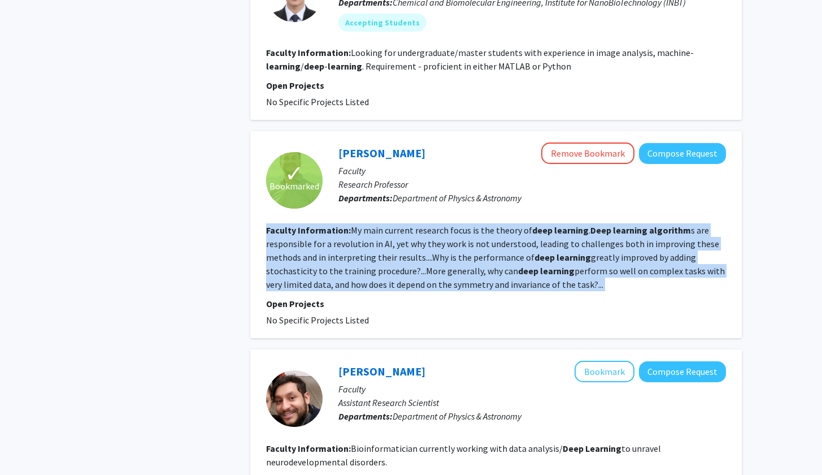
click at [524, 249] on fg-read-more "My main current research focus is the theory of deep learning . Deep learning a…" at bounding box center [495, 257] width 459 height 66
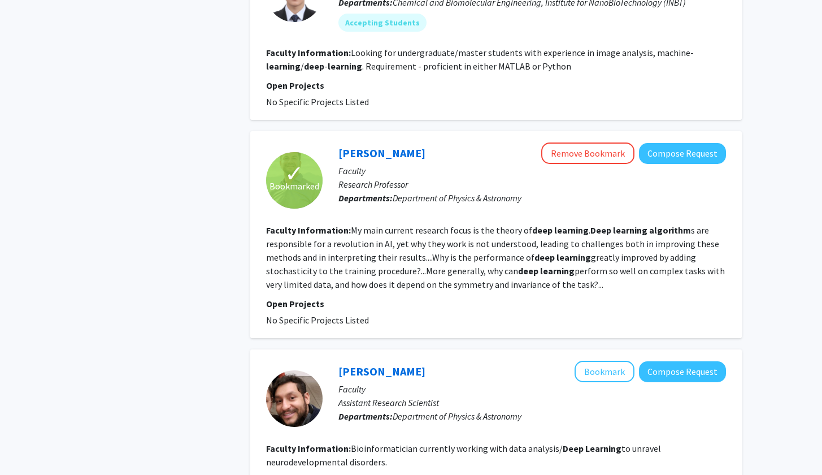
click at [568, 246] on fg-read-more "My main current research focus is the theory of deep learning . Deep learning a…" at bounding box center [495, 257] width 459 height 66
click at [551, 243] on fg-read-more "My main current research focus is the theory of deep learning . Deep learning a…" at bounding box center [495, 257] width 459 height 66
click at [530, 266] on section "Faculty Information: My main current research focus is the theory of deep learn…" at bounding box center [496, 257] width 460 height 68
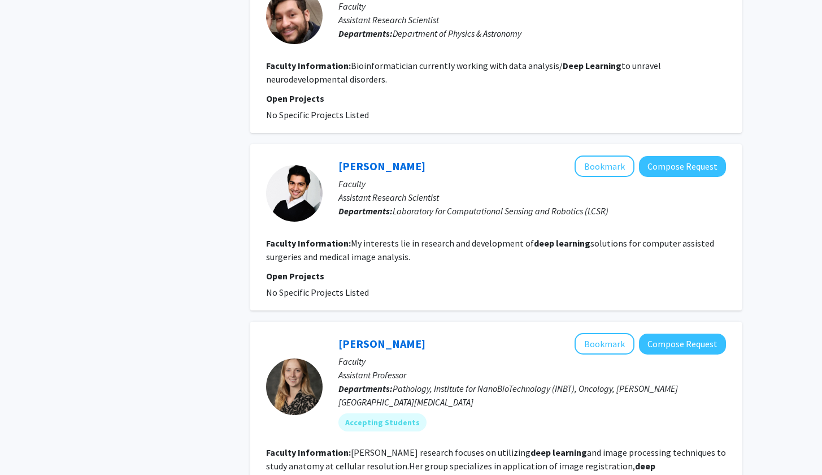
scroll to position [1175, 0]
click at [604, 164] on button "Bookmark" at bounding box center [604, 165] width 60 height 21
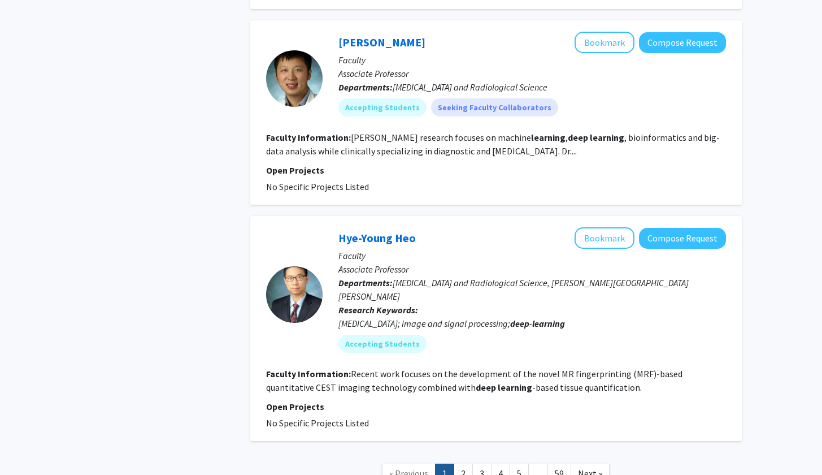
scroll to position [1703, 0]
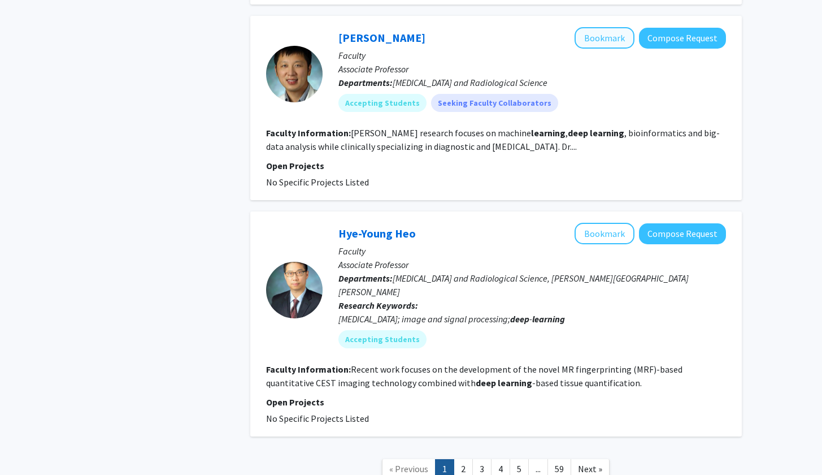
click at [603, 39] on button "Bookmark" at bounding box center [604, 37] width 60 height 21
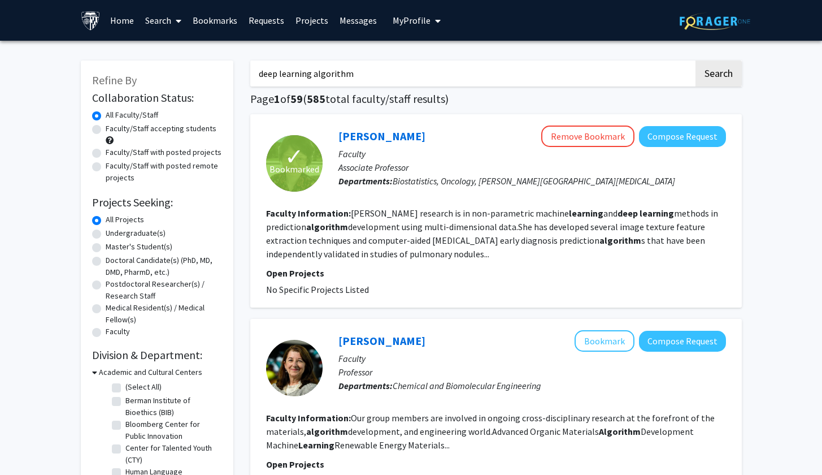
scroll to position [0, 0]
click at [222, 25] on link "Bookmarks" at bounding box center [215, 21] width 56 height 40
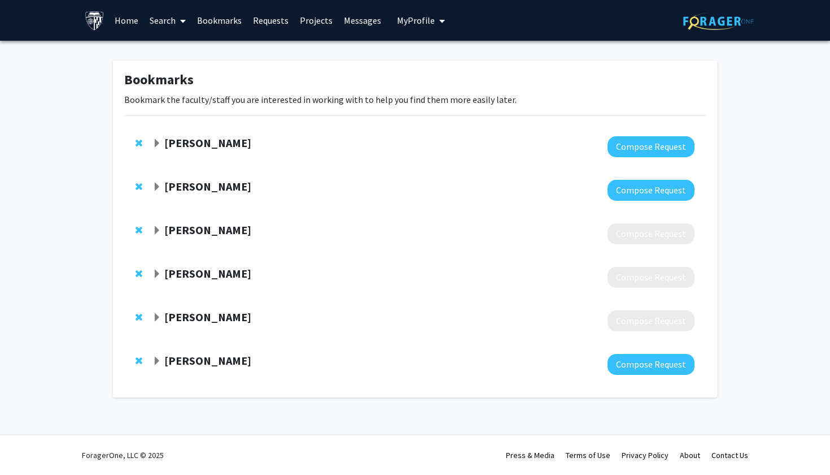
click at [203, 233] on strong "Peng Huang" at bounding box center [207, 230] width 87 height 14
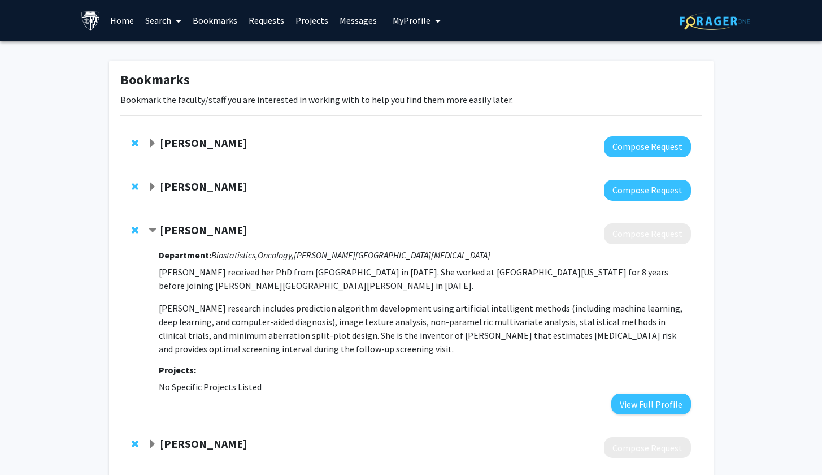
click at [203, 233] on strong "Peng Huang" at bounding box center [203, 230] width 87 height 14
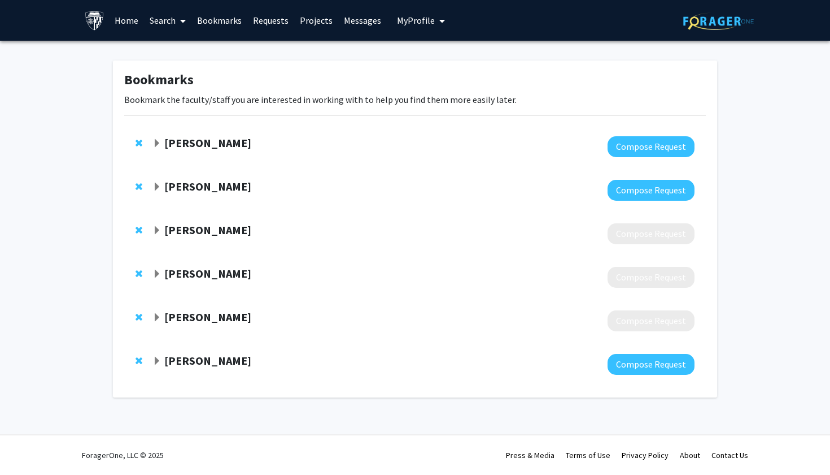
click at [213, 267] on div "Matthieu Wyart Compose Request" at bounding box center [415, 276] width 582 height 43
click at [213, 269] on strong "Matthieu Wyart" at bounding box center [207, 273] width 87 height 14
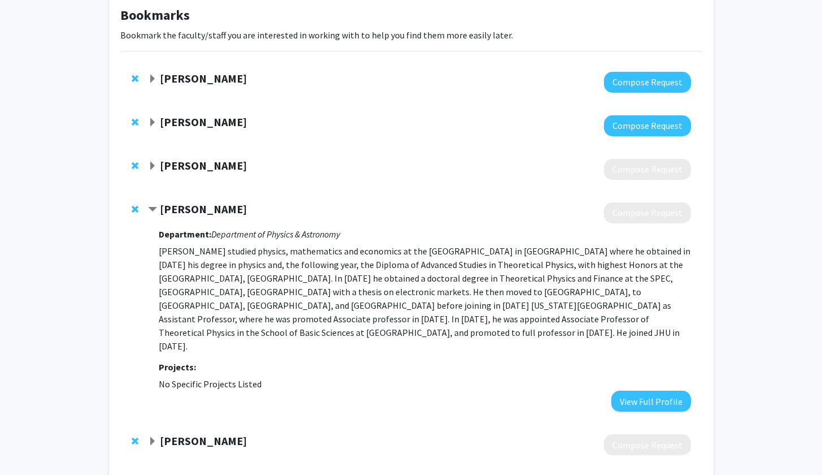
scroll to position [81, 0]
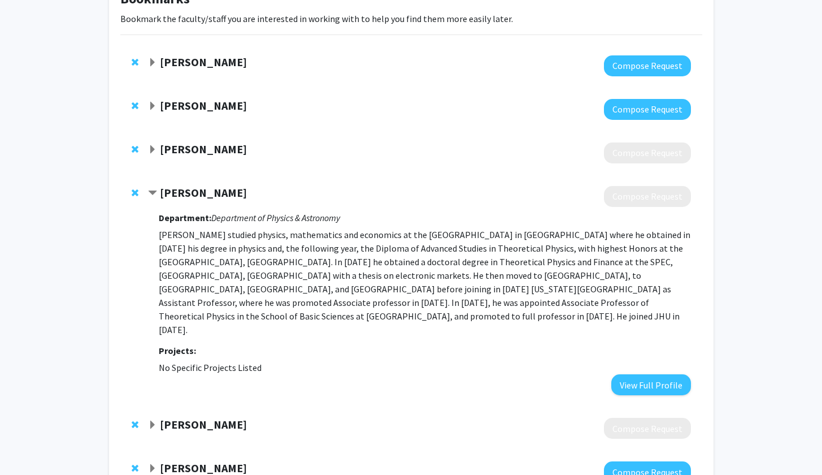
click at [168, 190] on strong "Matthieu Wyart" at bounding box center [203, 192] width 87 height 14
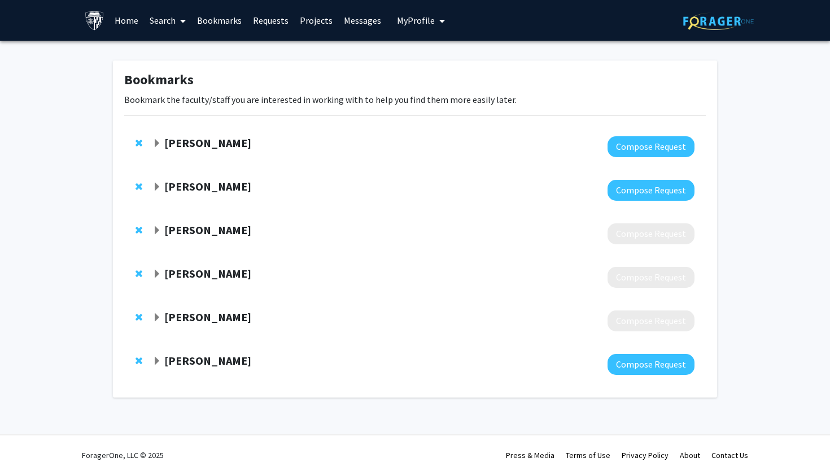
click at [177, 316] on strong "Manish Sahu" at bounding box center [207, 317] width 87 height 14
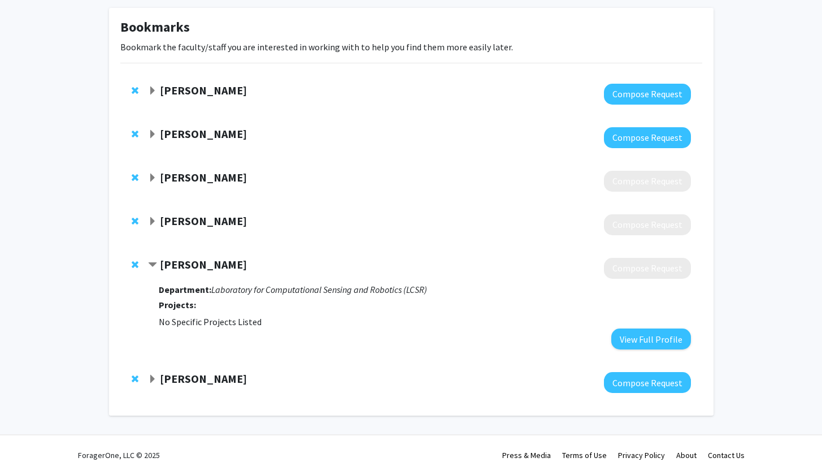
scroll to position [54, 0]
click at [184, 271] on strong "Manish Sahu" at bounding box center [203, 264] width 87 height 14
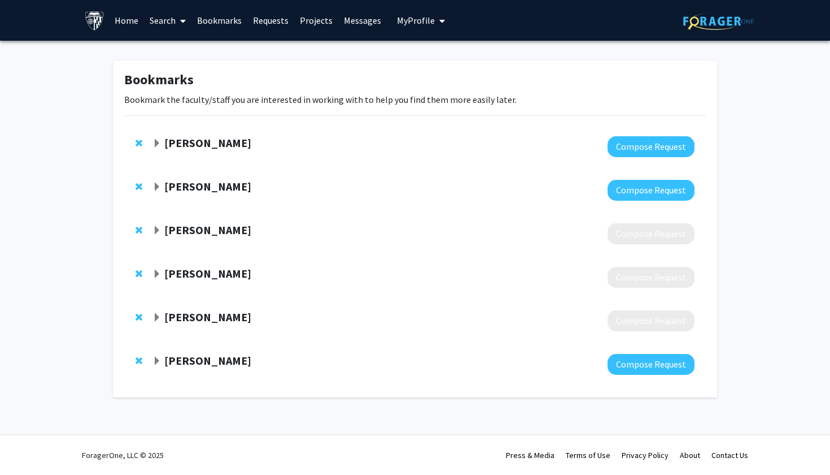
click at [201, 365] on strong "[PERSON_NAME]" at bounding box center [207, 360] width 87 height 14
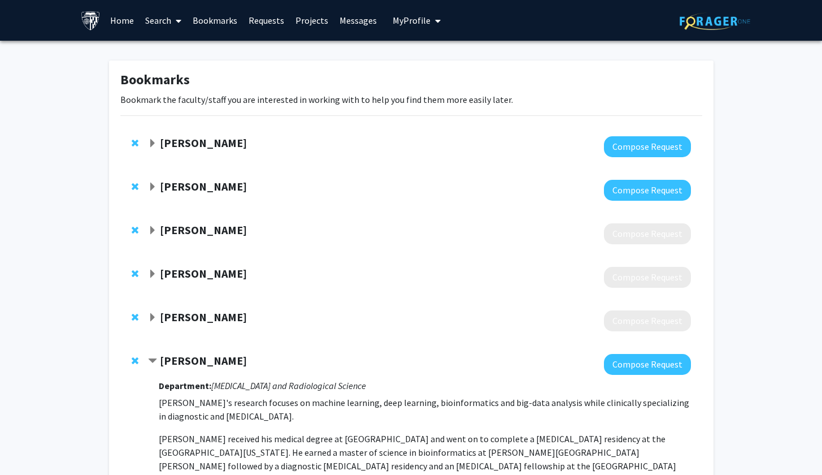
click at [162, 22] on link "Search" at bounding box center [163, 21] width 47 height 40
click at [173, 49] on span "Faculty/Staff" at bounding box center [181, 52] width 83 height 23
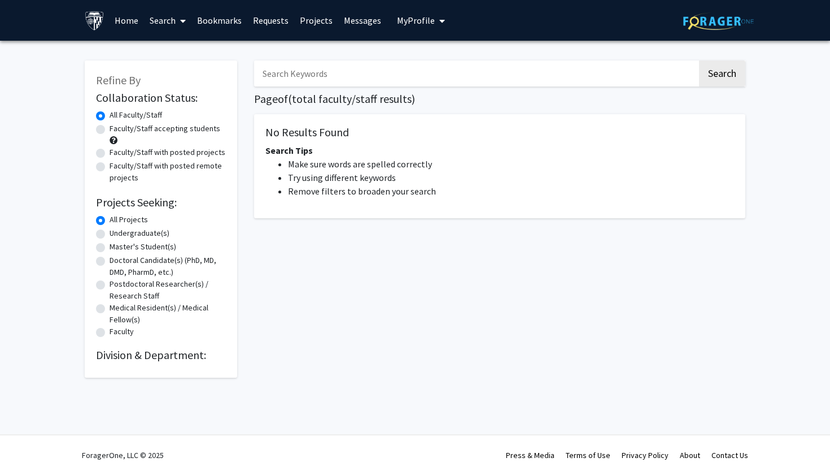
click at [361, 78] on input "Search Keywords" at bounding box center [475, 73] width 443 height 26
click at [722, 75] on button "Search" at bounding box center [722, 73] width 46 height 26
click at [733, 73] on button "Search" at bounding box center [722, 73] width 46 height 26
click at [451, 80] on input "[PERSON_NAME]" at bounding box center [475, 73] width 443 height 26
click at [722, 75] on button "Search" at bounding box center [722, 73] width 46 height 26
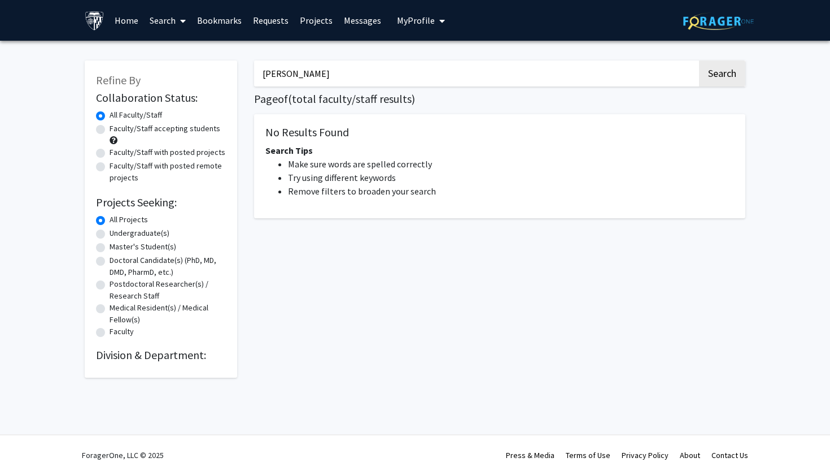
click at [722, 75] on button "Search" at bounding box center [722, 73] width 46 height 26
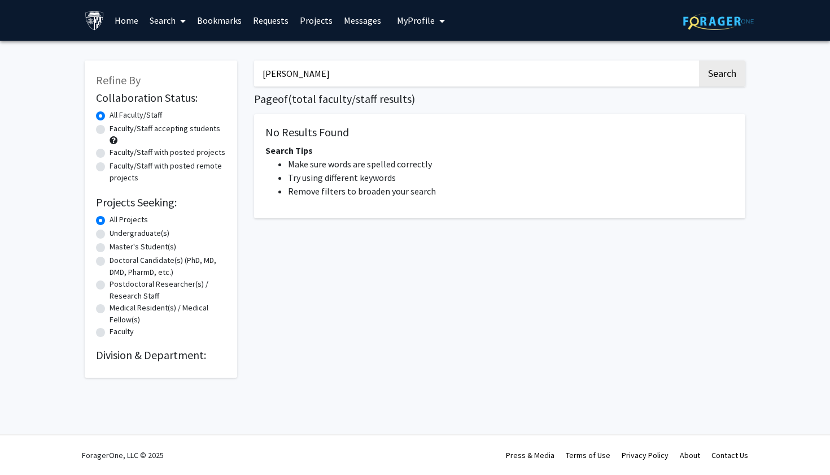
click at [722, 75] on button "Search" at bounding box center [722, 73] width 46 height 26
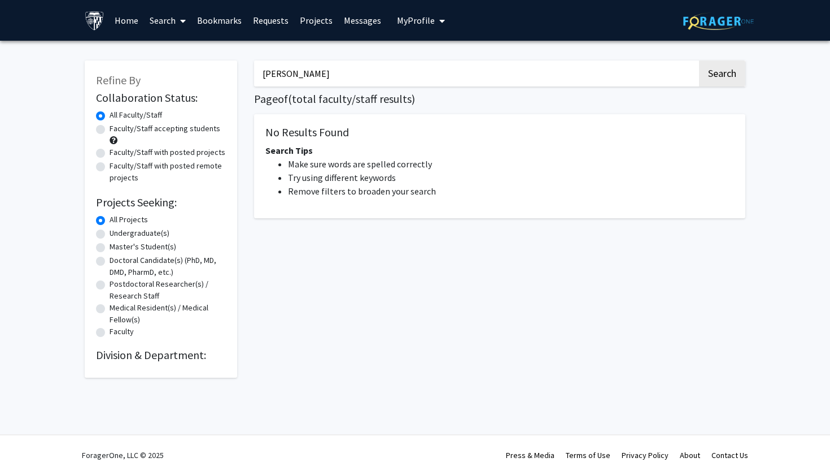
click at [722, 75] on button "Search" at bounding box center [722, 73] width 46 height 26
drag, startPoint x: 302, startPoint y: 79, endPoint x: 212, endPoint y: 77, distance: 89.8
click at [213, 77] on div "Refine By Collaboration Status: Collaboration Status All Faculty/Staff Collabor…" at bounding box center [415, 213] width 678 height 328
type input "B"
click at [722, 75] on button "Search" at bounding box center [722, 73] width 46 height 26
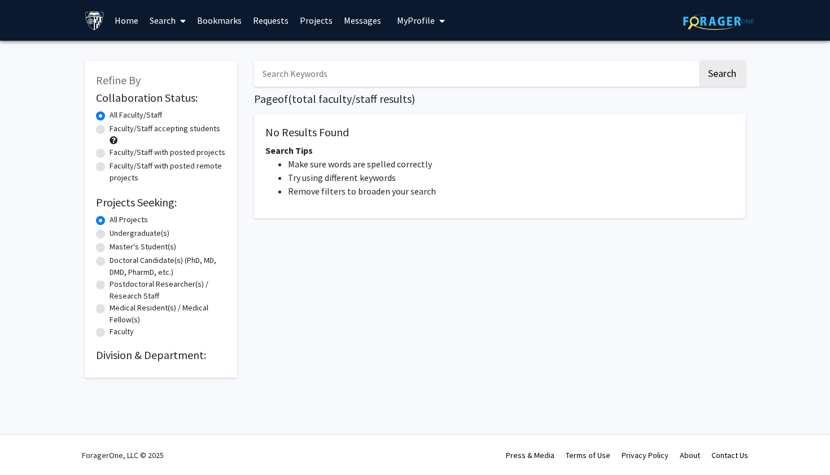
click at [722, 75] on button "Search" at bounding box center [722, 73] width 46 height 26
type input "Harrison"
click at [729, 86] on button "Search" at bounding box center [722, 73] width 46 height 26
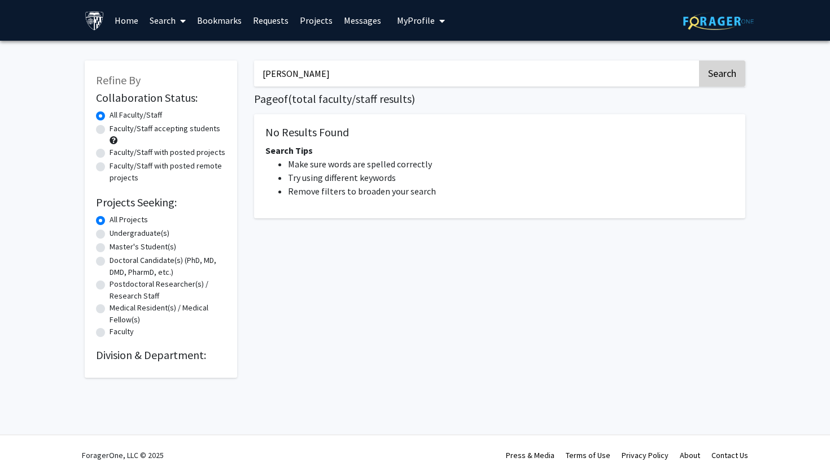
click at [729, 86] on button "Search" at bounding box center [722, 73] width 46 height 26
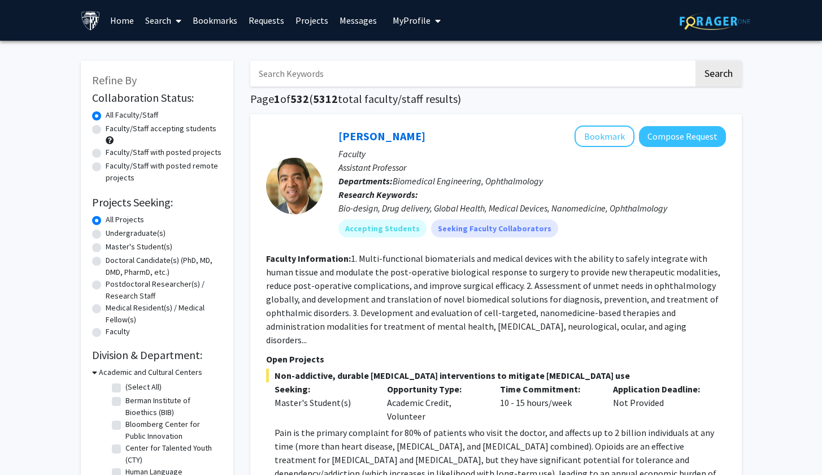
click at [355, 77] on input "Search Keywords" at bounding box center [471, 73] width 443 height 26
type input "harrison"
click at [717, 75] on button "Search" at bounding box center [718, 73] width 46 height 26
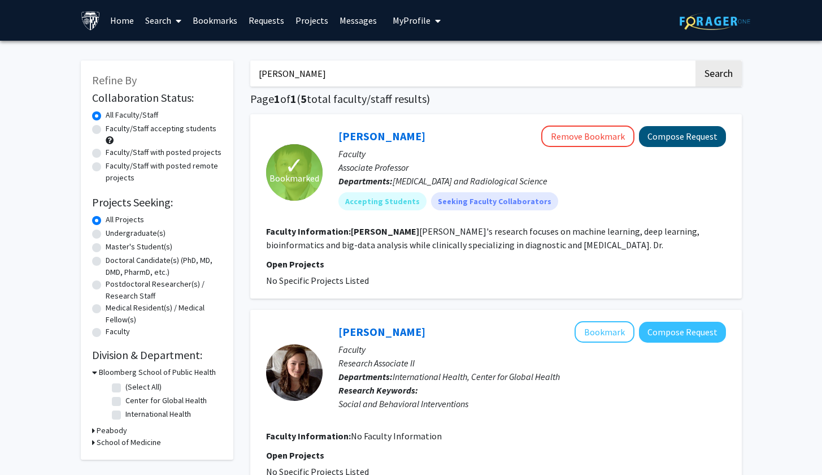
click at [702, 142] on button "Compose Request" at bounding box center [682, 136] width 87 height 21
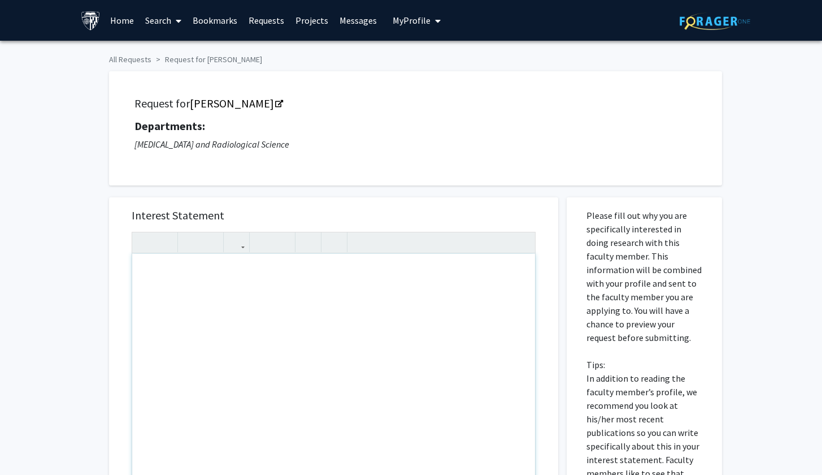
click at [237, 281] on div "Note to users with screen readers: Please press Alt+0 or Option+0 to deactivate…" at bounding box center [333, 383] width 403 height 259
paste div "Note to users with screen readers: Please press Alt+0 or Option+0 to deactivate…"
type textarea "<p>Dear Professor Harrison Bai,</p><br><p>My name is Kenneth San and I am a fre…"
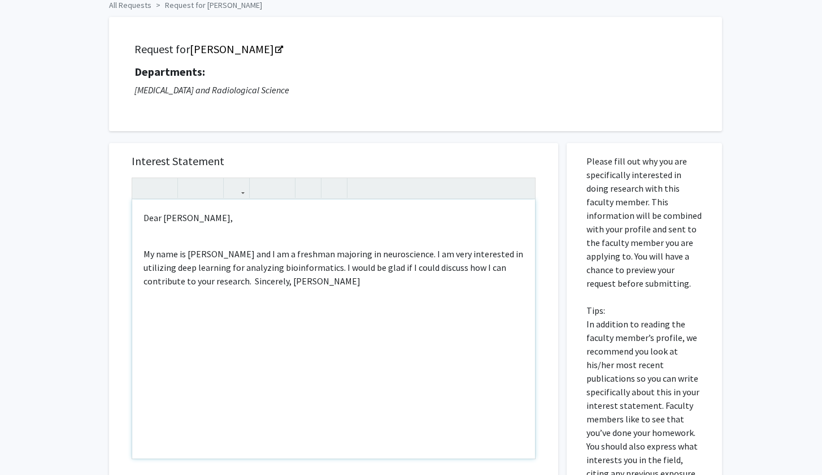
scroll to position [62, 0]
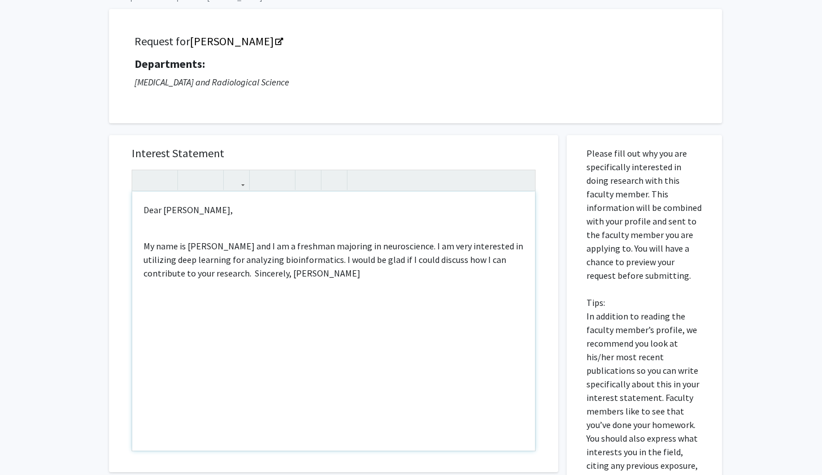
click at [249, 274] on p "My name is Kenneth San and I am a freshman majoring in neuroscience. I am very …" at bounding box center [333, 259] width 380 height 41
click at [180, 310] on p "Sincerely, Kenneth San" at bounding box center [333, 309] width 380 height 14
click at [184, 291] on div "Dear Professor Harrison Bai, My name is Kenneth San and I am a freshman majorin…" at bounding box center [333, 320] width 403 height 259
click at [186, 233] on div "Dear Professor Harrison Bai, My name is Kenneth San and I am a freshman majorin…" at bounding box center [333, 320] width 403 height 259
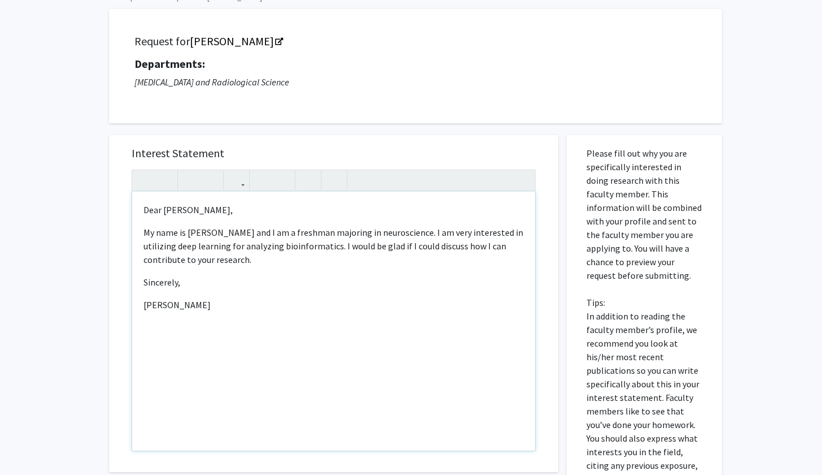
click at [295, 293] on div "Dear Professor Harrison Bai, My name is Kenneth San and I am a freshman majorin…" at bounding box center [333, 320] width 403 height 259
click at [198, 211] on p "Dear Professor Harrison Bai," at bounding box center [333, 210] width 380 height 14
click at [255, 268] on div "Dear Professor. Harrison Bai, My name is Kenneth San and I am a freshman majori…" at bounding box center [333, 320] width 403 height 259
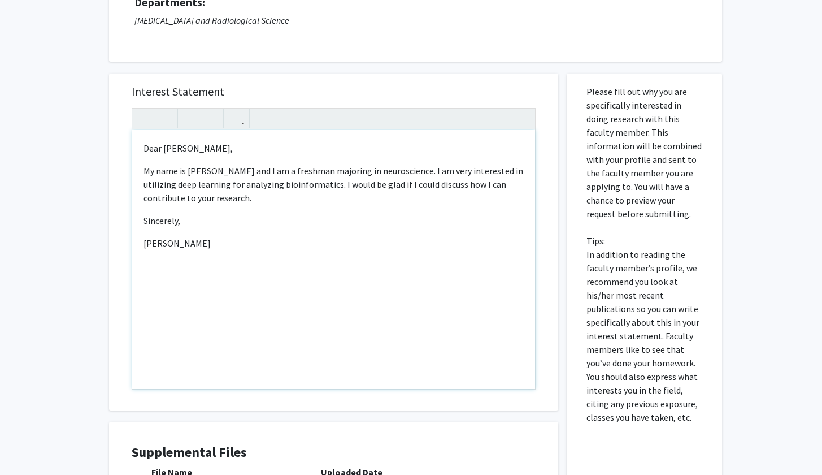
scroll to position [105, 0]
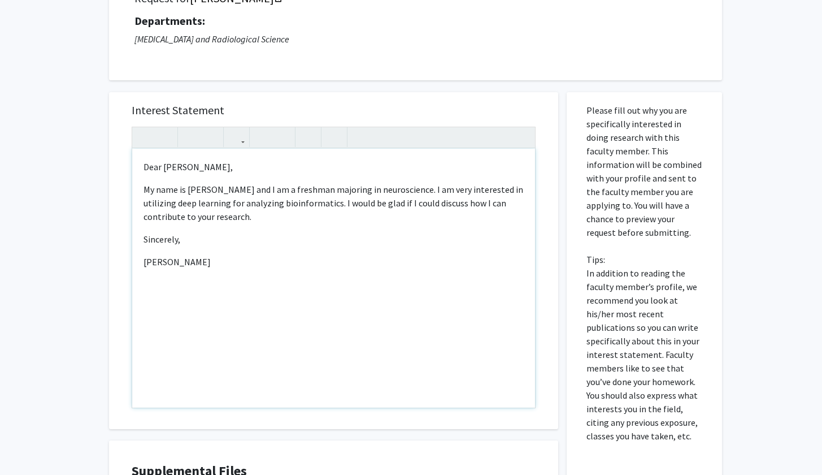
click at [199, 168] on p "Dear Professor. Harrison Bai," at bounding box center [333, 167] width 380 height 14
type textarea "<p>Dear Dr. Harrison Bai,</p><p>My name is Kenneth San and I am a freshman majo…"
click at [265, 275] on div "Dear Dr. Harrison Bai, My name is Kenneth San and I am a freshman majoring in n…" at bounding box center [333, 278] width 403 height 259
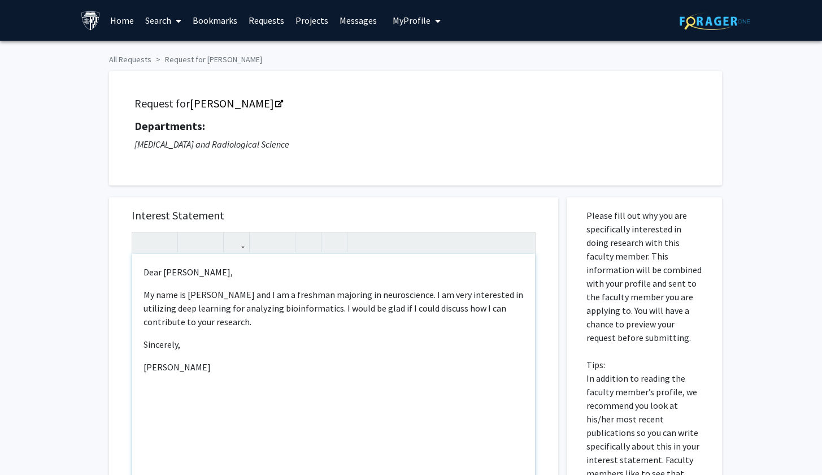
scroll to position [0, 0]
click at [275, 106] on icon "Opens in a new tab" at bounding box center [279, 104] width 8 height 7
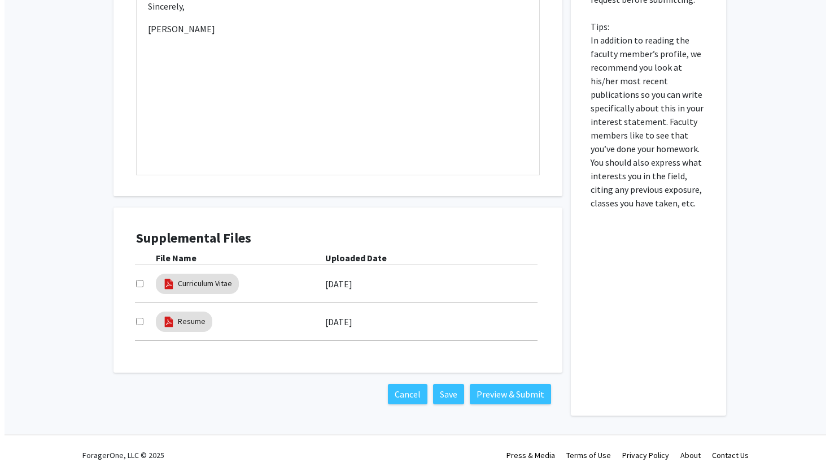
scroll to position [339, 0]
click at [515, 397] on button "Preview & Submit" at bounding box center [505, 394] width 81 height 20
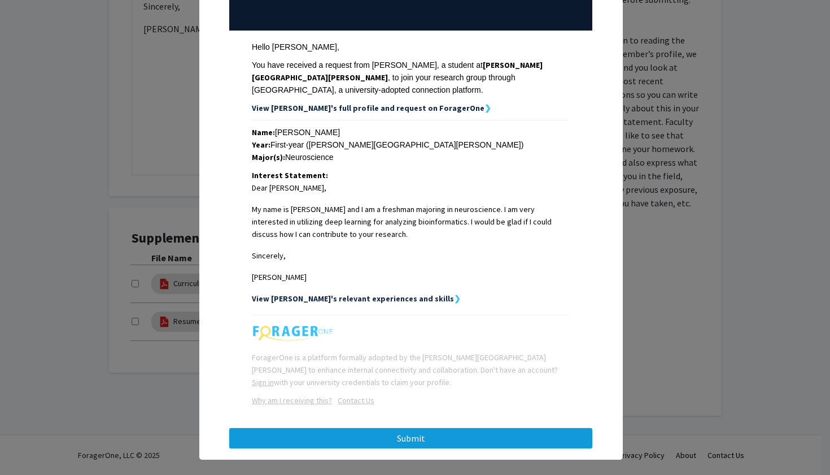
scroll to position [140, 0]
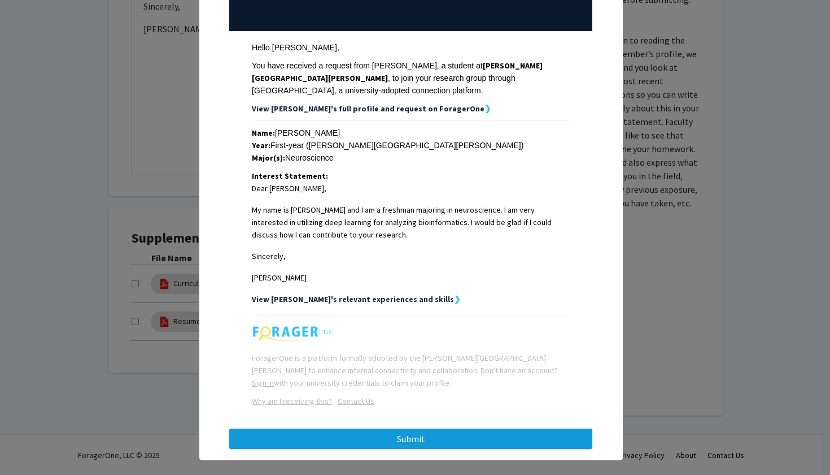
click at [498, 432] on button "Submit" at bounding box center [410, 438] width 363 height 20
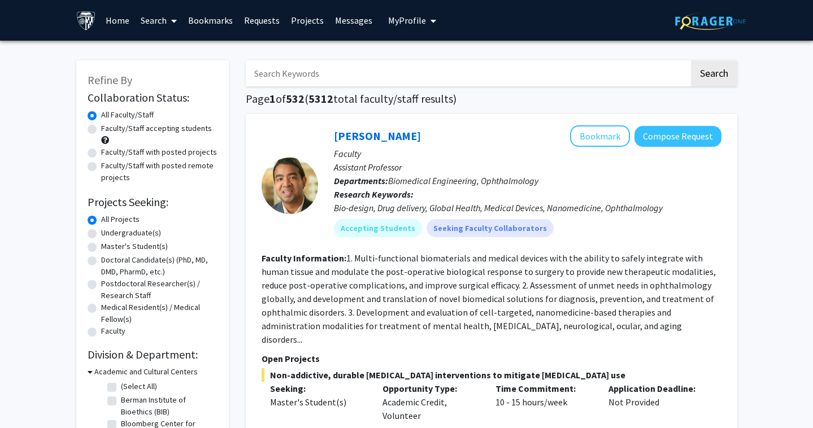
click at [101, 129] on label "Faculty/Staff accepting students" at bounding box center [156, 129] width 111 height 12
click at [101, 129] on input "Faculty/Staff accepting students" at bounding box center [104, 126] width 7 height 7
radio input "true"
click at [384, 69] on input "Search Keywords" at bounding box center [467, 73] width 443 height 26
type input "neural"
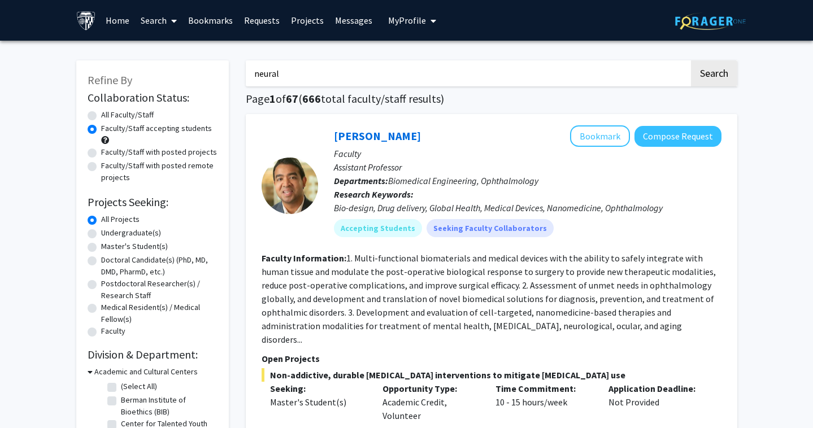
click at [713, 75] on button "Search" at bounding box center [714, 73] width 46 height 26
radio input "true"
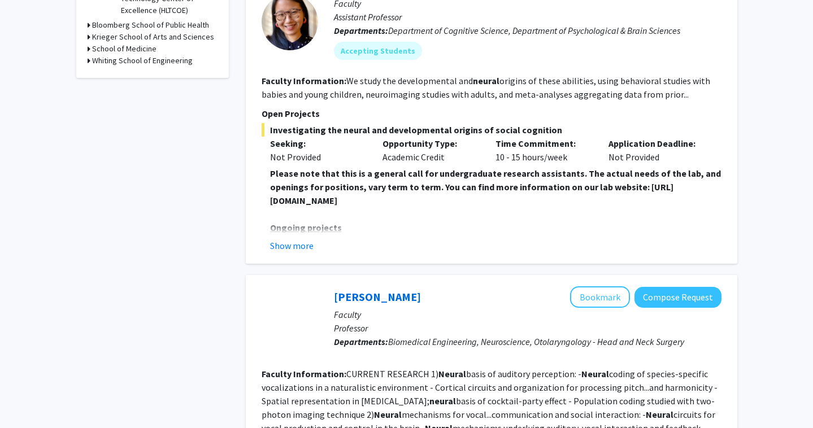
scroll to position [217, 0]
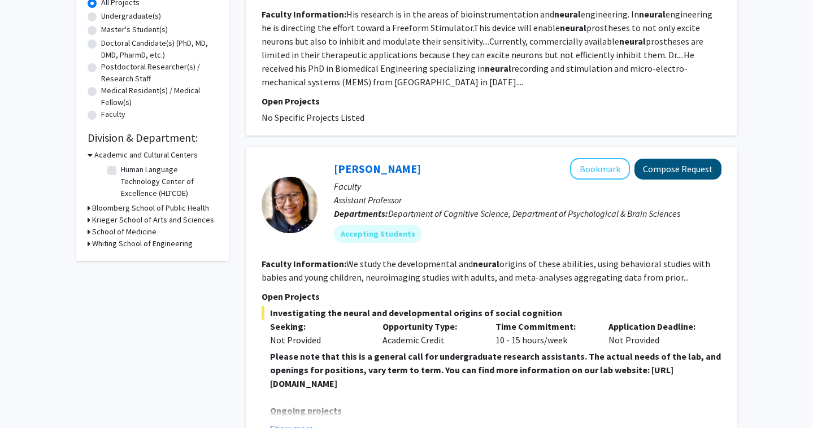
click at [669, 172] on button "Compose Request" at bounding box center [677, 169] width 87 height 21
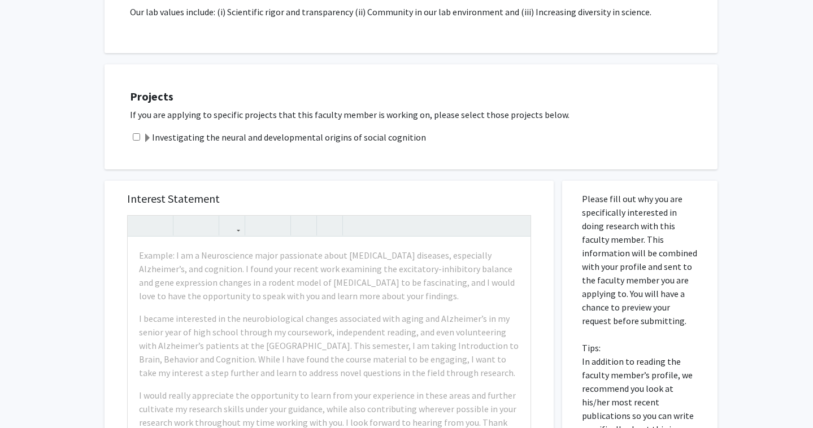
scroll to position [302, 0]
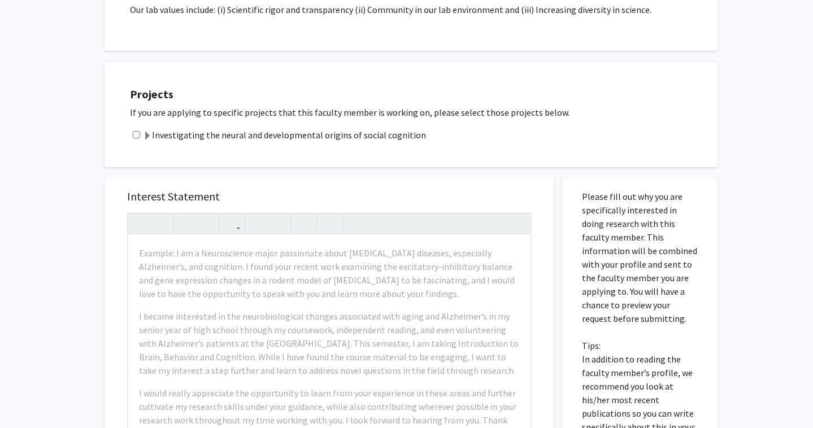
click at [138, 138] on input "checkbox" at bounding box center [136, 134] width 7 height 7
checkbox input "true"
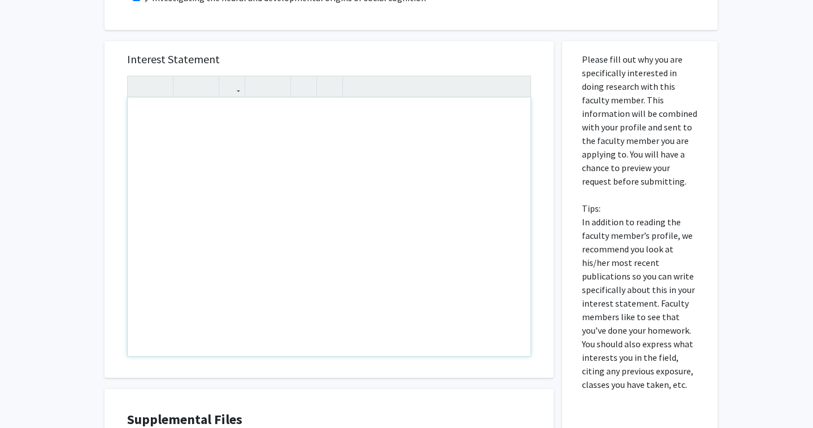
click at [325, 139] on div "Note to users with screen readers: Please press Alt+0 or Option+0 to deactivate…" at bounding box center [329, 227] width 403 height 259
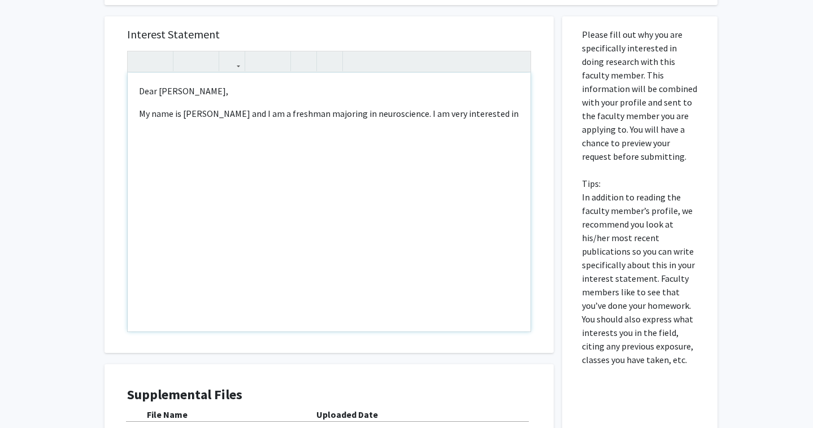
scroll to position [462, 0]
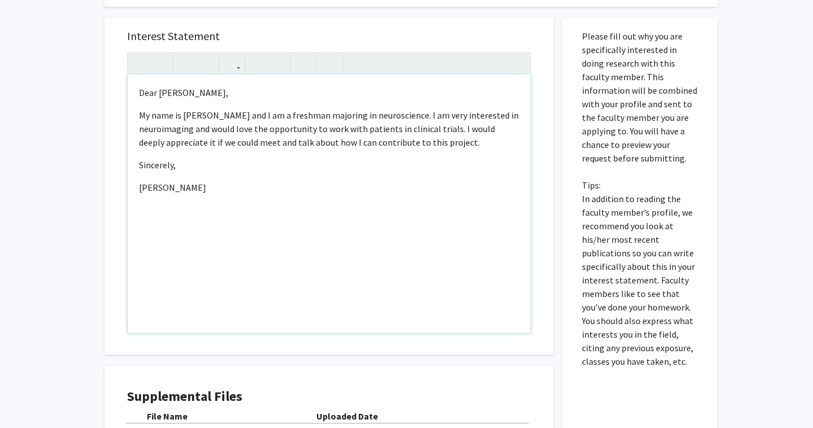
click at [169, 134] on p "My name is [PERSON_NAME] and I am a freshman majoring in neuroscience. I am ver…" at bounding box center [329, 128] width 380 height 41
click at [241, 172] on p "Sincerely," at bounding box center [329, 165] width 380 height 14
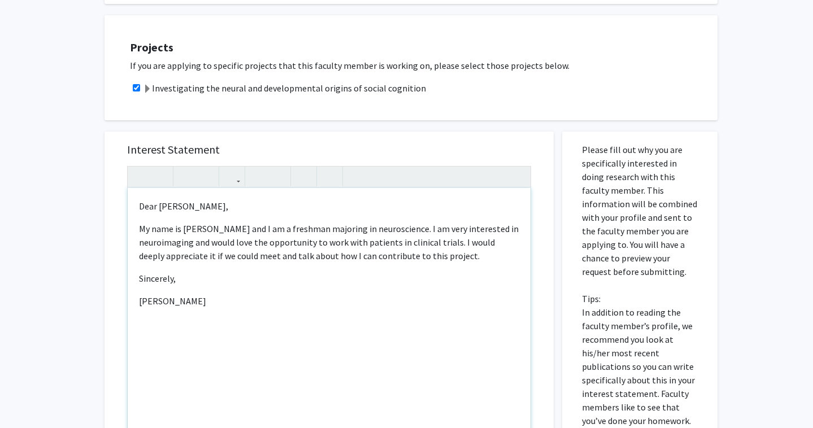
scroll to position [349, 0]
click at [162, 241] on p "My name is [PERSON_NAME] and I am a freshman majoring in neuroscience. I am ver…" at bounding box center [329, 241] width 380 height 41
click at [252, 278] on p "Sincerely," at bounding box center [329, 278] width 380 height 14
click at [164, 240] on p "My name is [PERSON_NAME] and I am a freshman majoring in neuroscience. I am ver…" at bounding box center [329, 241] width 380 height 41
click at [164, 243] on p "My name is [PERSON_NAME] and I am a freshman majoring in neuroscience. I am ver…" at bounding box center [329, 241] width 380 height 41
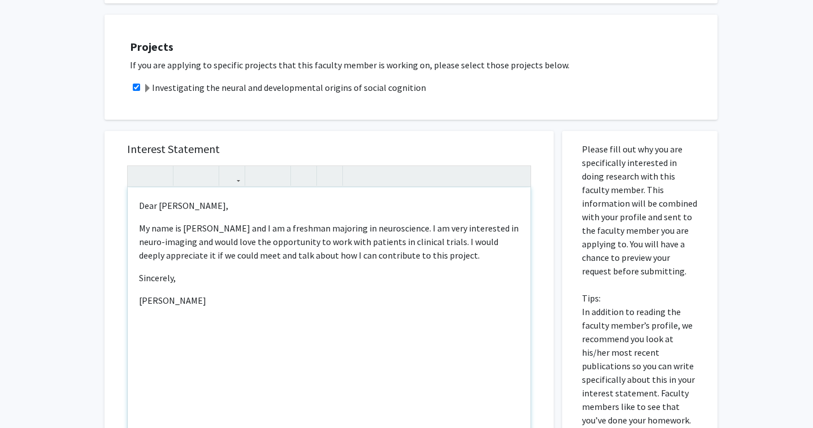
type textarea "<p>Dear [PERSON_NAME],</p><p>My name is [PERSON_NAME] and I am a freshman major…"
click at [236, 285] on p "Sincerely," at bounding box center [329, 278] width 380 height 14
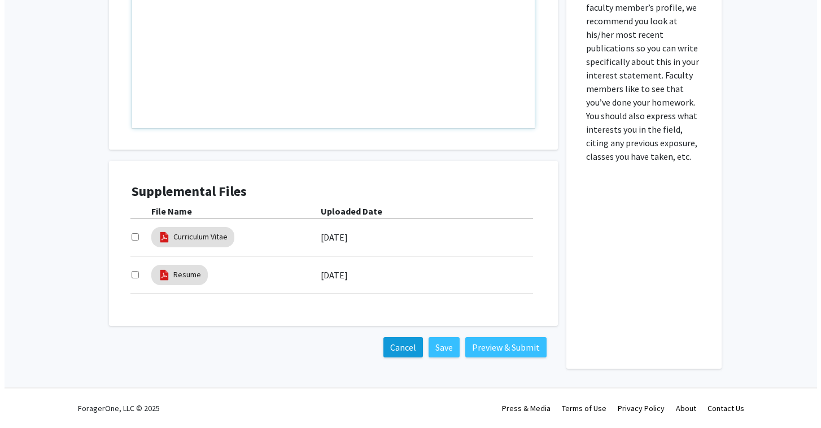
scroll to position [668, 0]
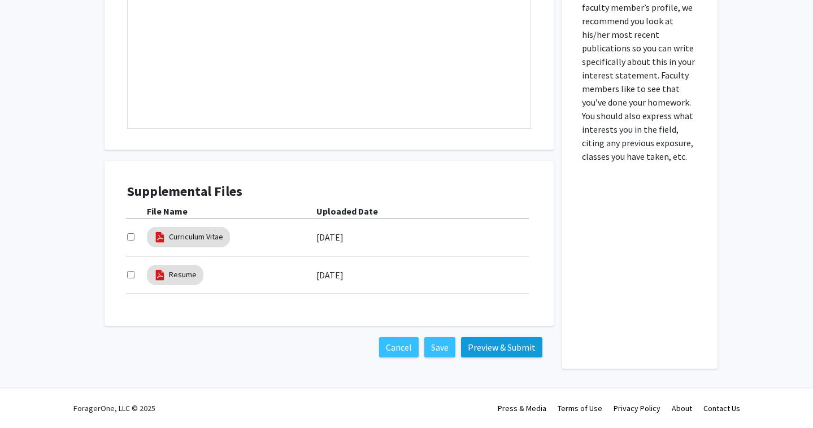
click at [497, 352] on button "Preview & Submit" at bounding box center [501, 347] width 81 height 20
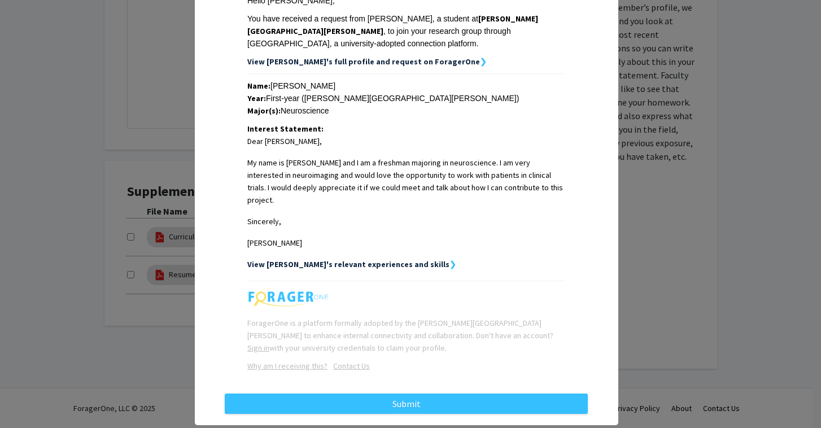
scroll to position [186, 0]
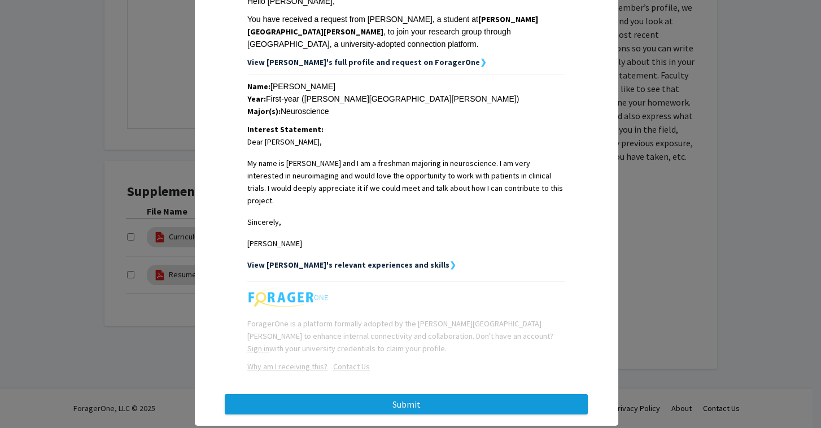
click at [427, 394] on button "Submit" at bounding box center [406, 404] width 363 height 20
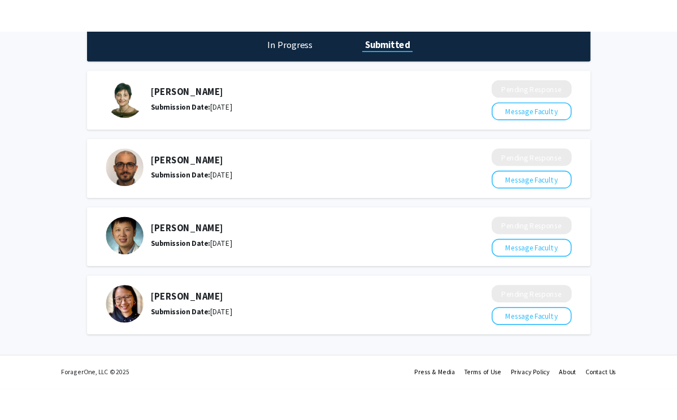
scroll to position [55, 0]
